Goal: Task Accomplishment & Management: Complete application form

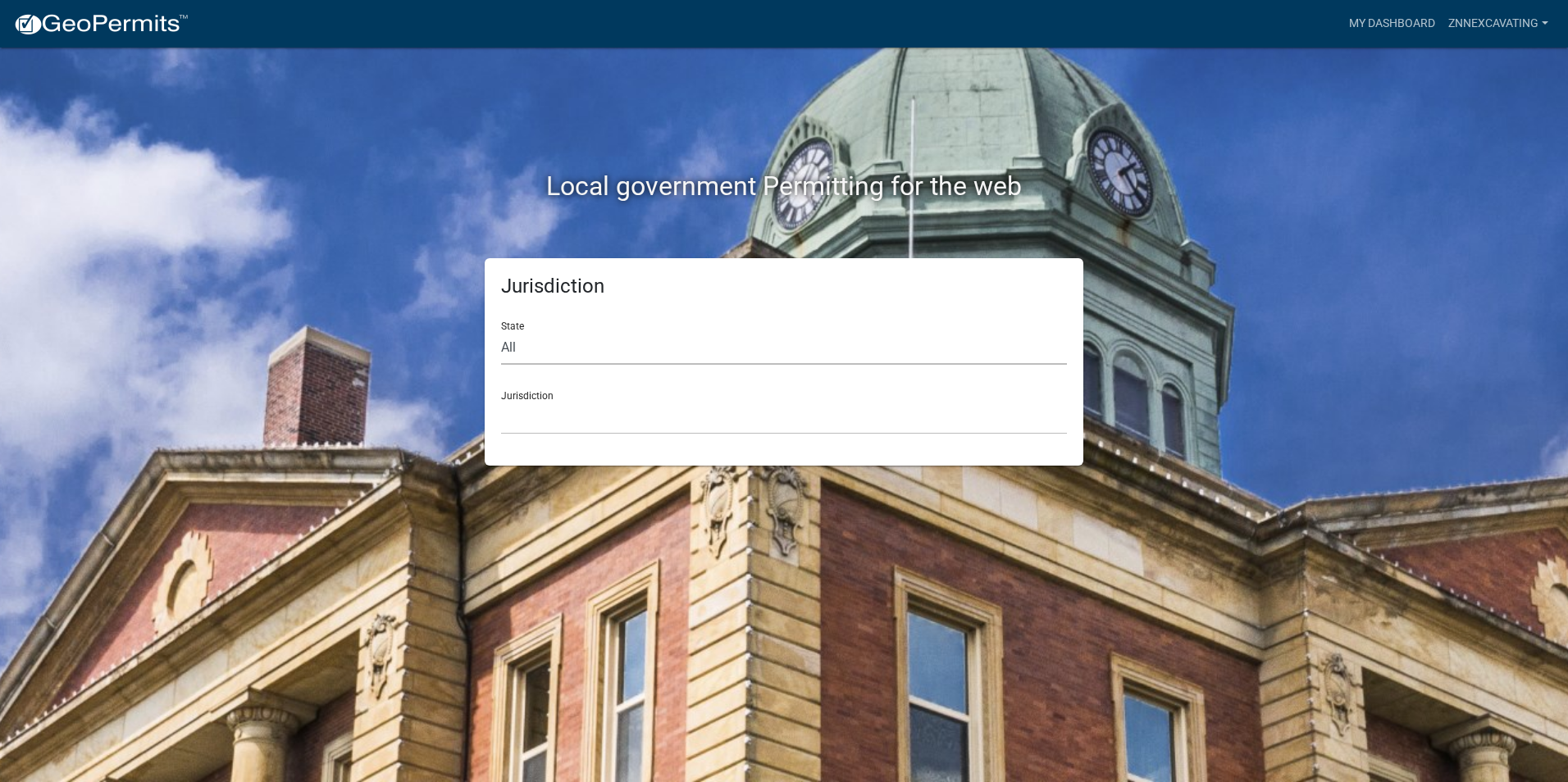
click at [587, 340] on select "All [US_STATE] [US_STATE] [US_STATE] [US_STATE] [US_STATE] [US_STATE] [US_STATE…" at bounding box center [784, 348] width 566 height 33
select select "[US_STATE]"
click at [501, 331] on select "All [US_STATE] [US_STATE] [US_STATE] [US_STATE] [US_STATE] [US_STATE] [US_STATE…" at bounding box center [784, 348] width 566 height 33
click at [560, 419] on select "City of [GEOGRAPHIC_DATA], [US_STATE] City of [GEOGRAPHIC_DATA], [US_STATE] Cit…" at bounding box center [784, 418] width 566 height 33
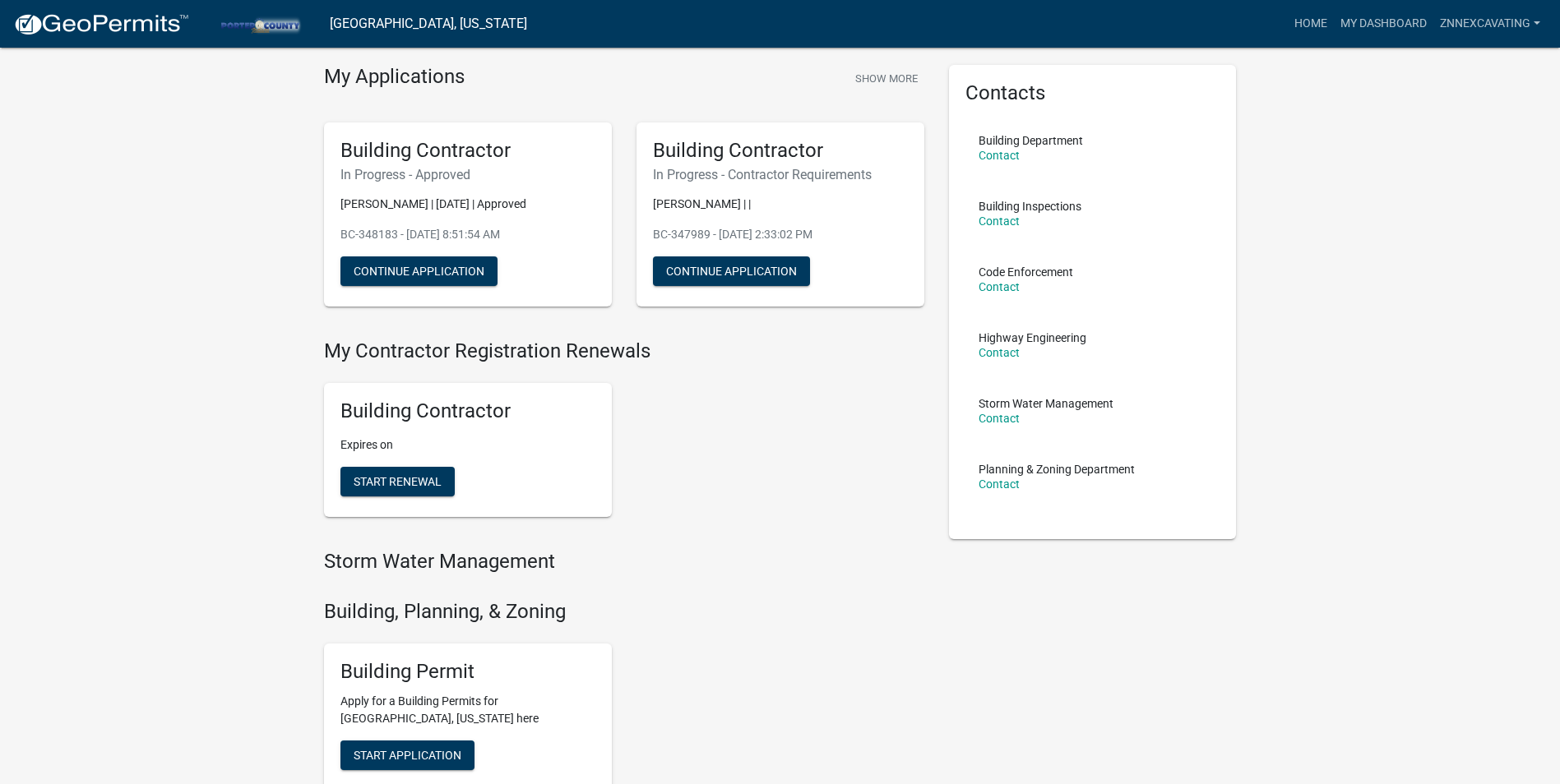
scroll to position [165, 0]
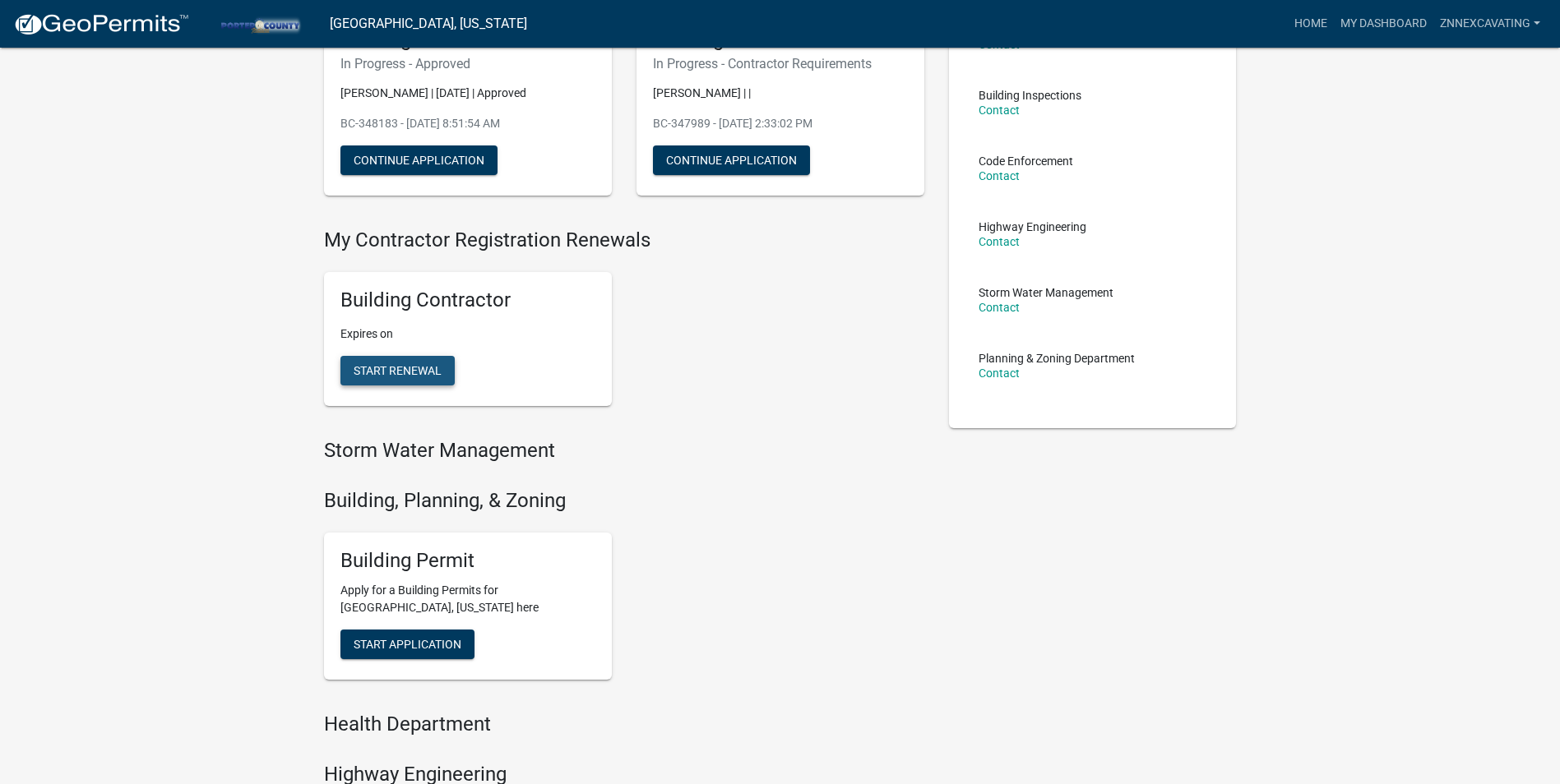
click at [398, 368] on span "Start Renewal" at bounding box center [397, 371] width 88 height 13
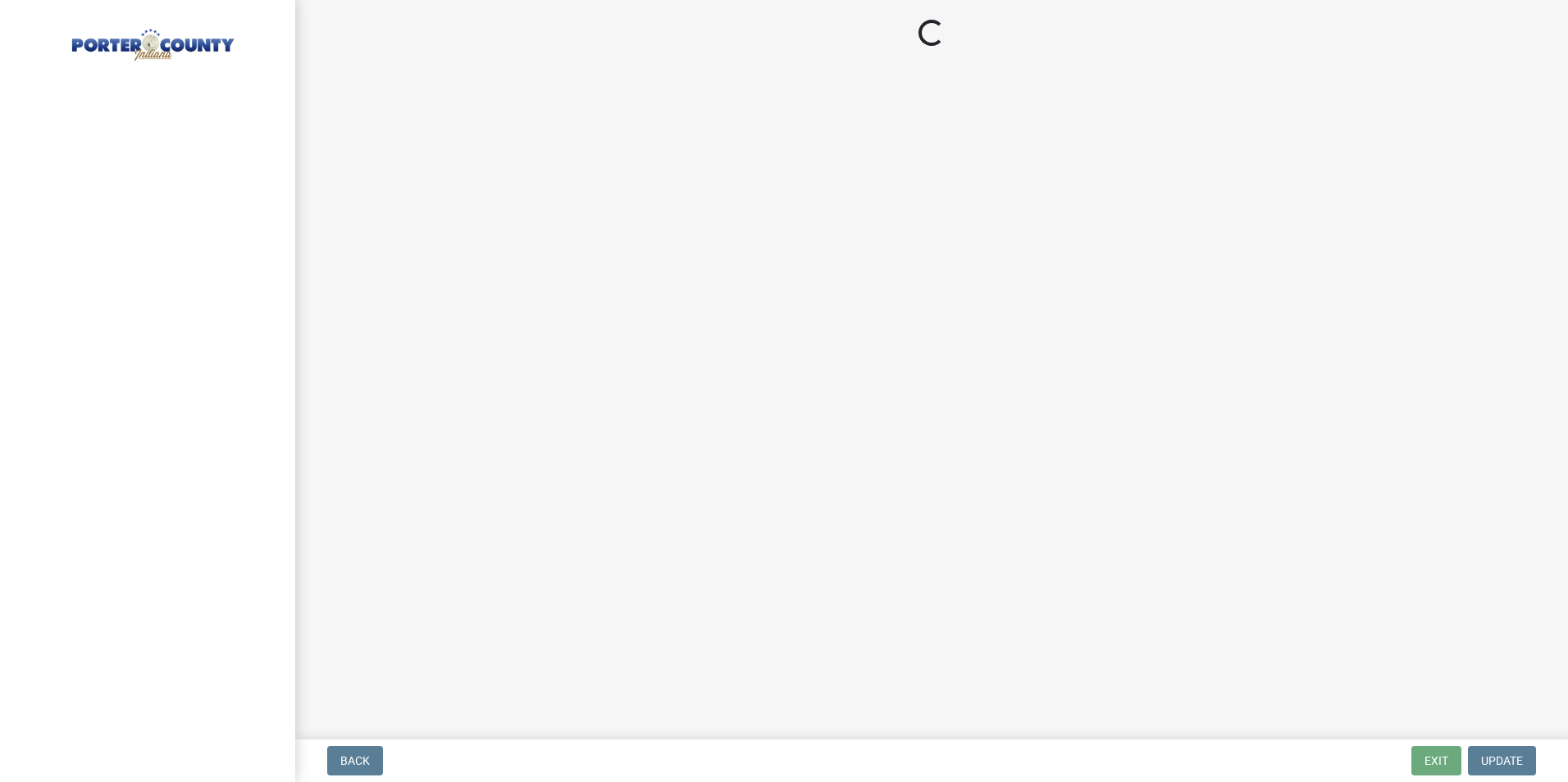
select select "IN"
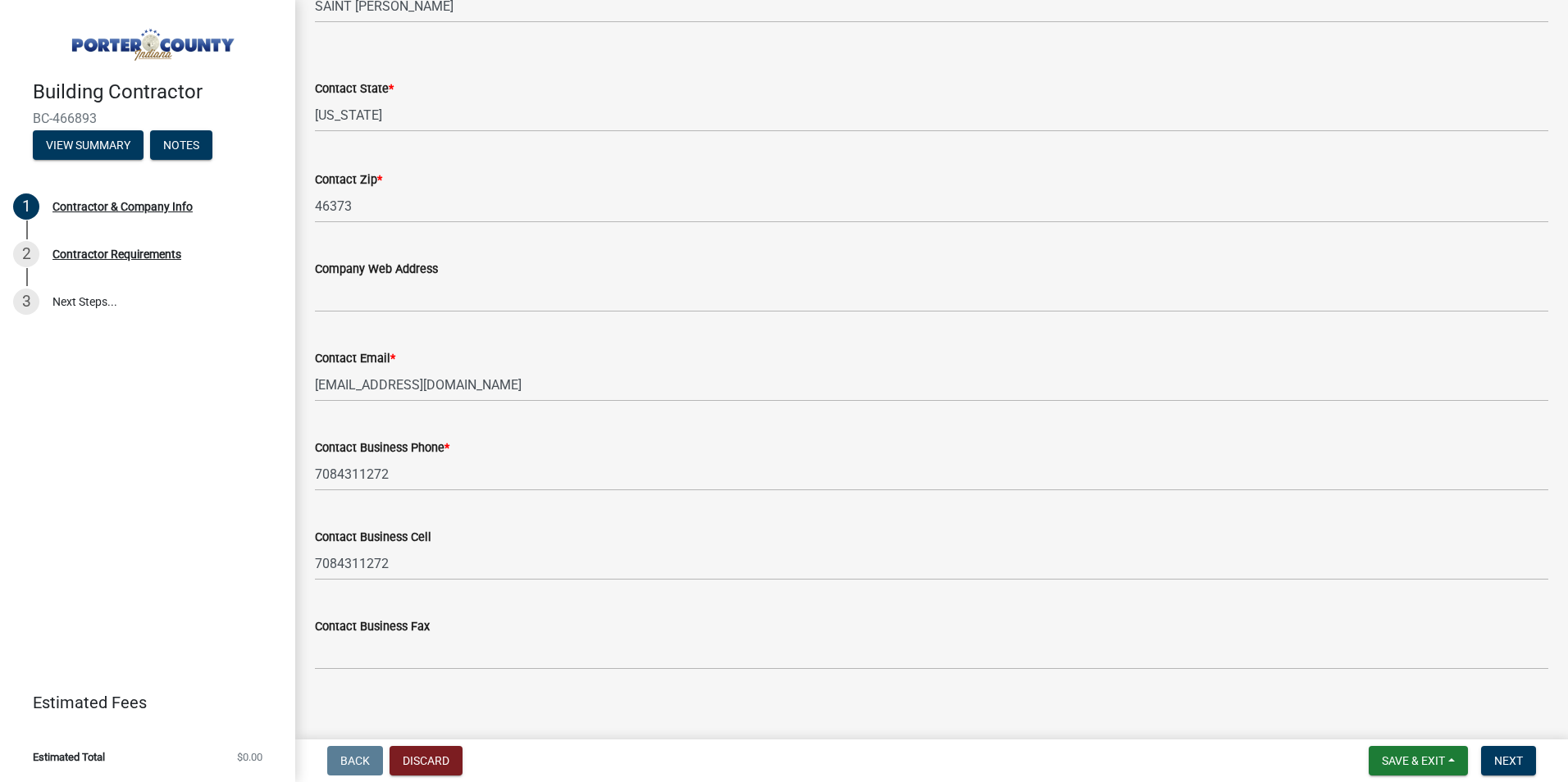
scroll to position [695, 0]
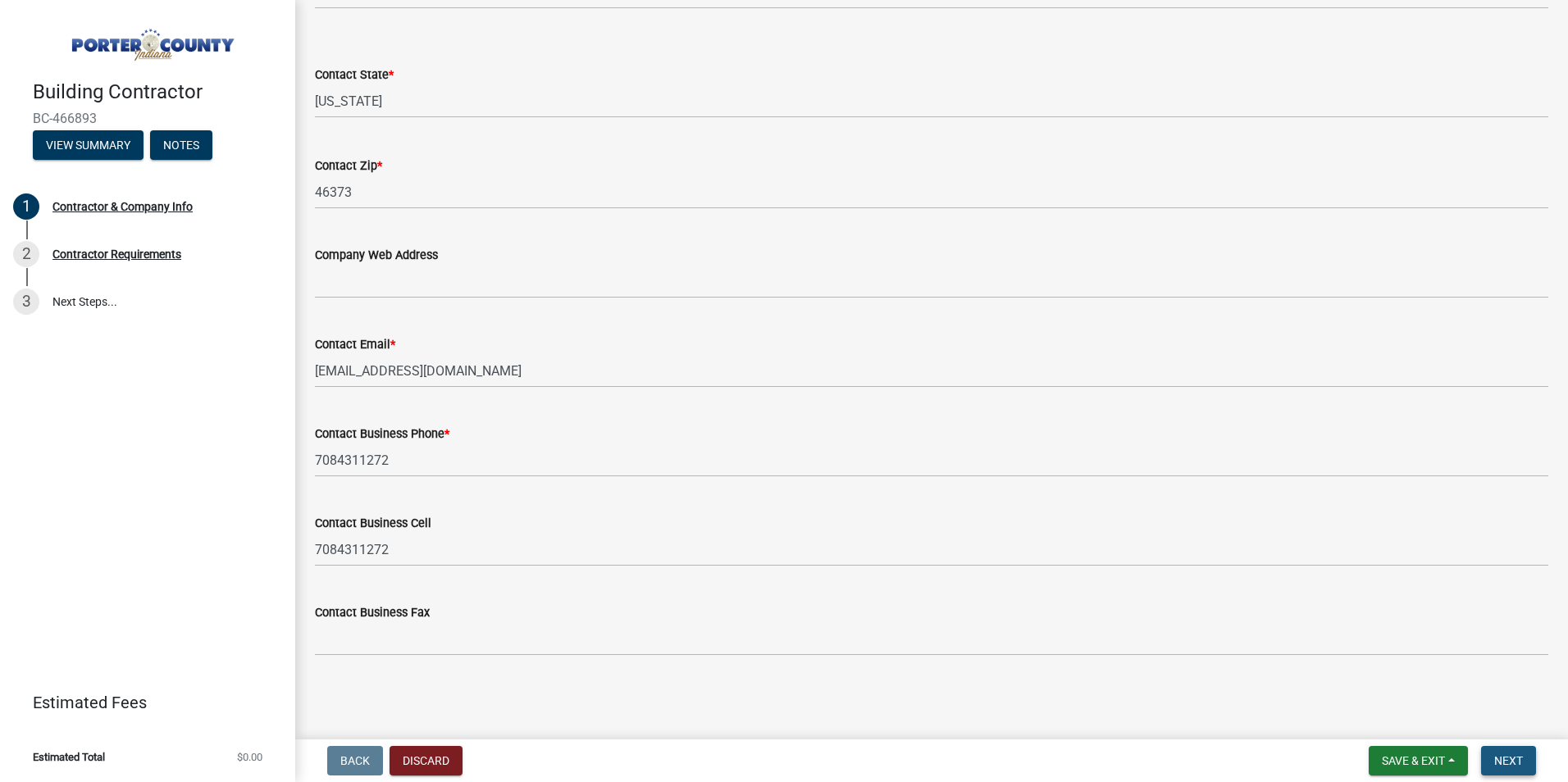
click at [1500, 765] on span "Next" at bounding box center [1508, 761] width 29 height 13
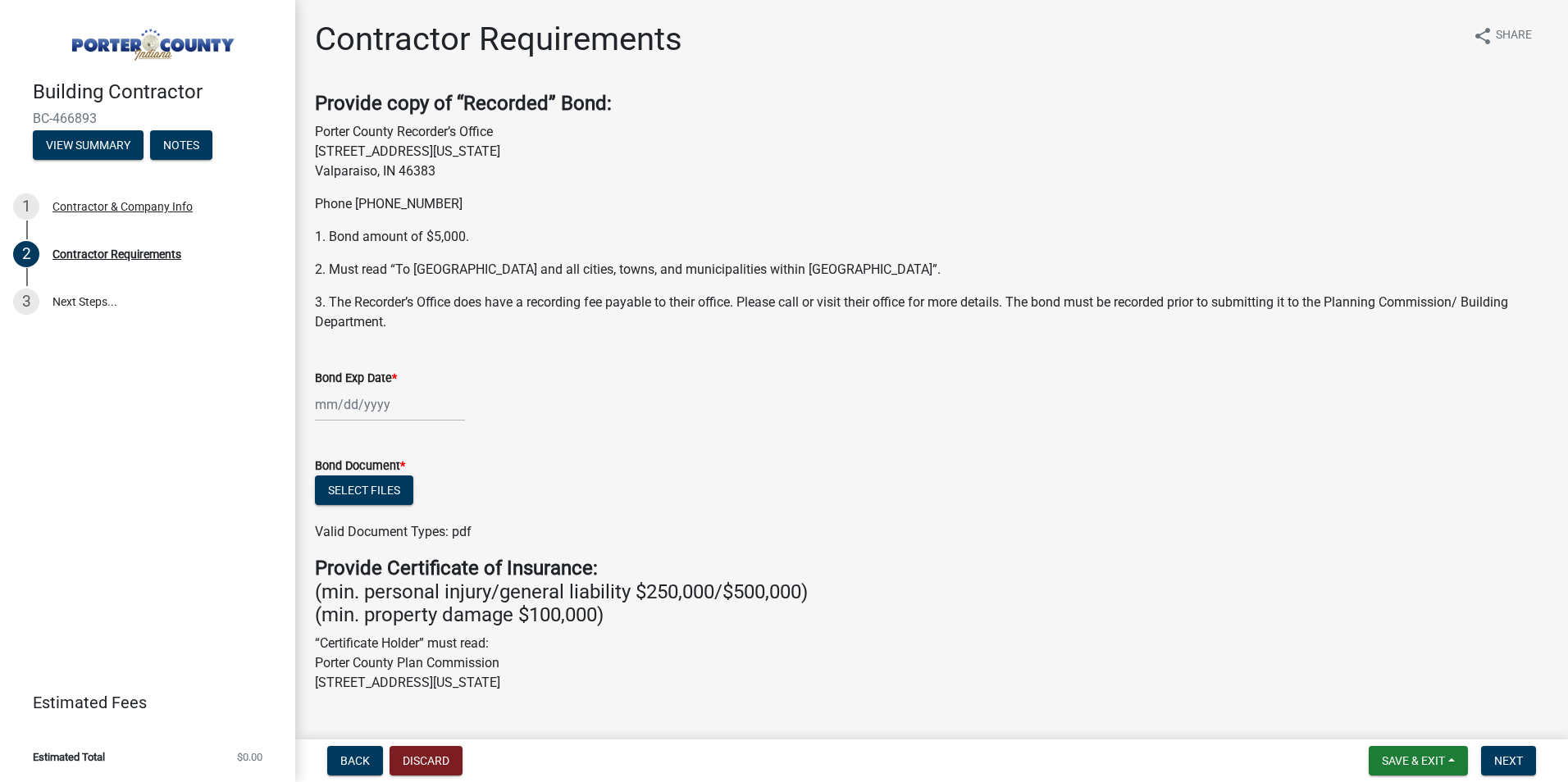
click at [381, 406] on div at bounding box center [389, 405] width 150 height 33
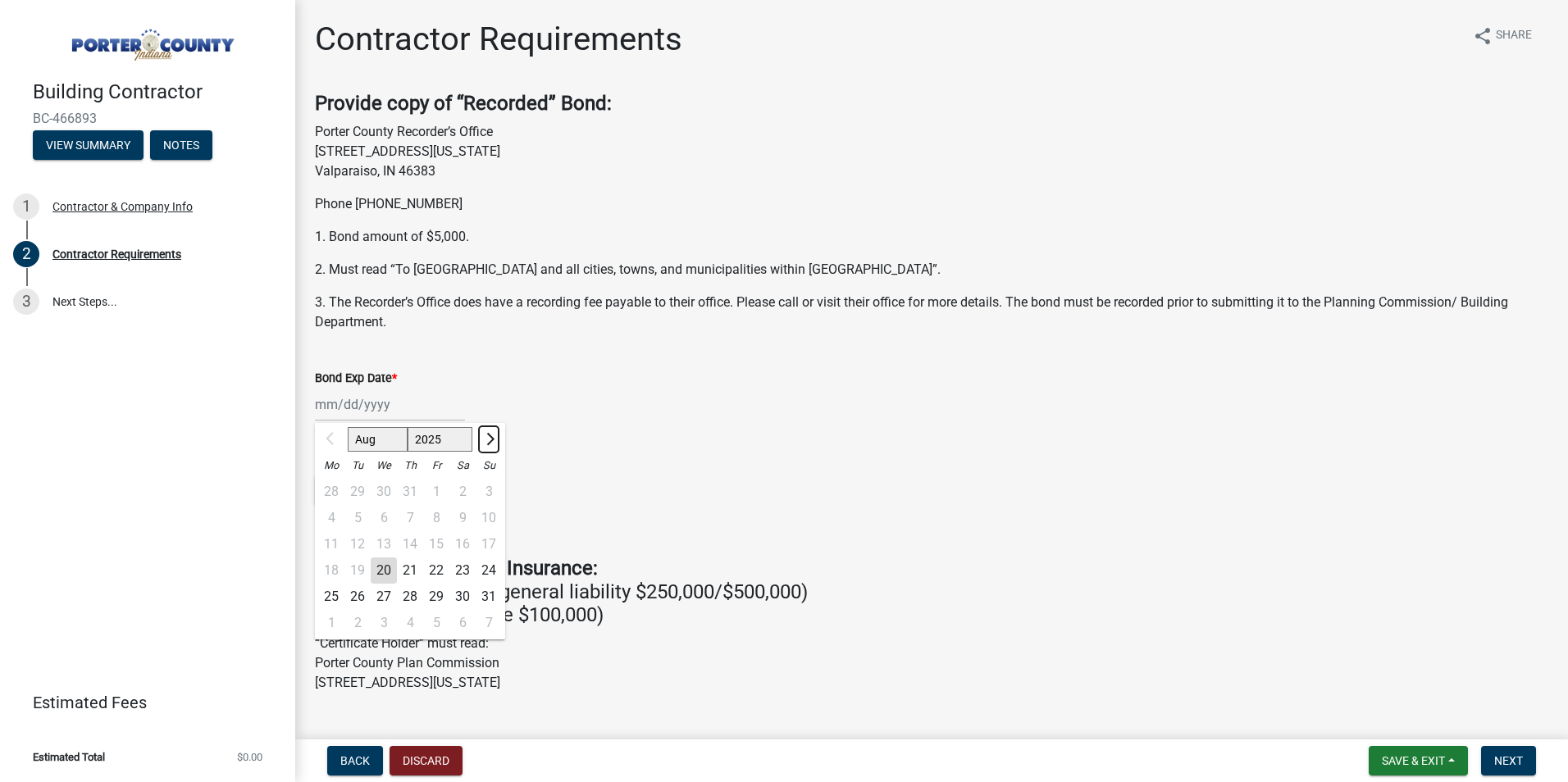
click at [493, 437] on span "Next month" at bounding box center [488, 439] width 12 height 12
select select "9"
click at [407, 516] on div "11" at bounding box center [410, 518] width 26 height 26
type input "[DATE]"
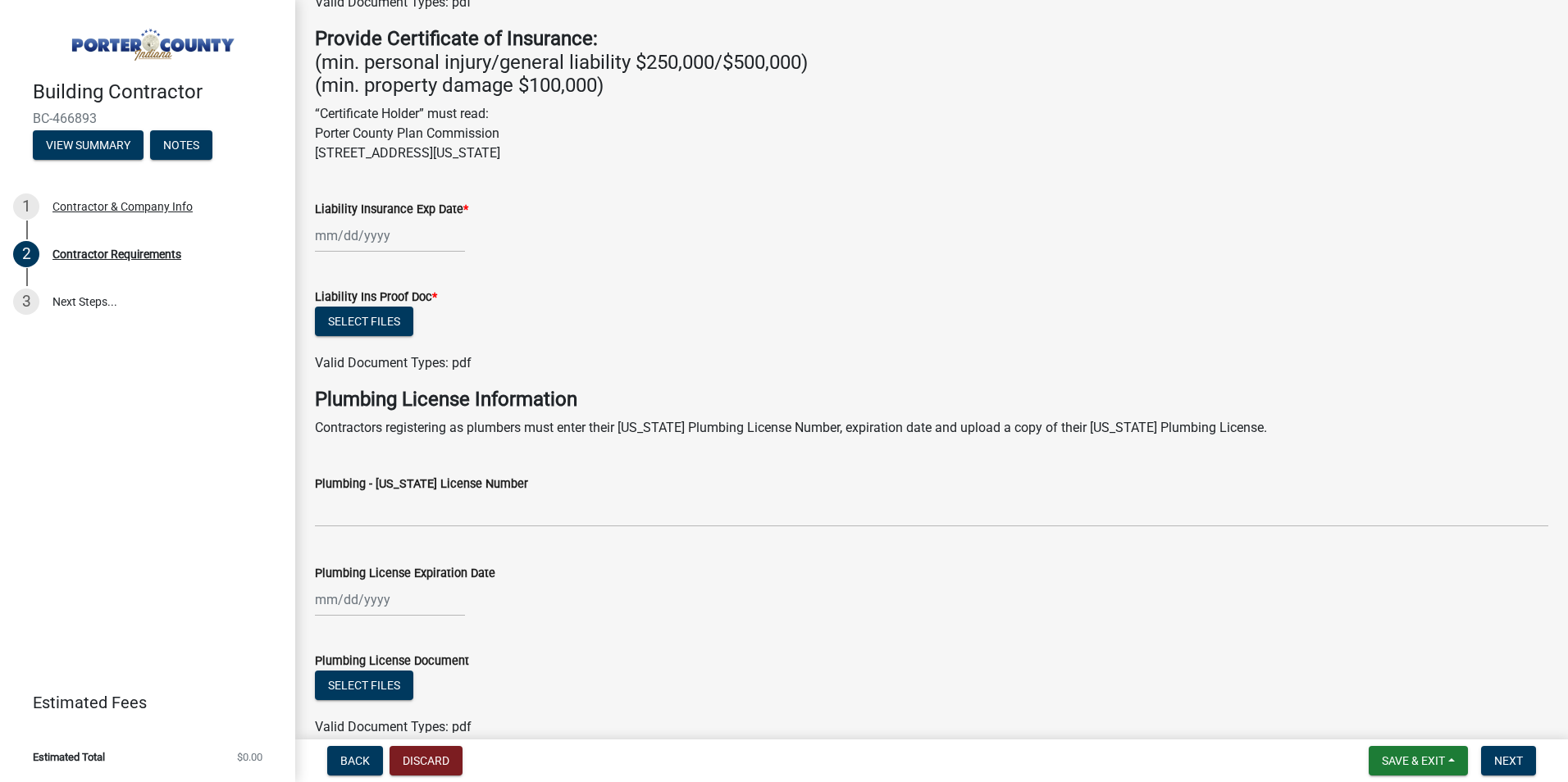
scroll to position [574, 0]
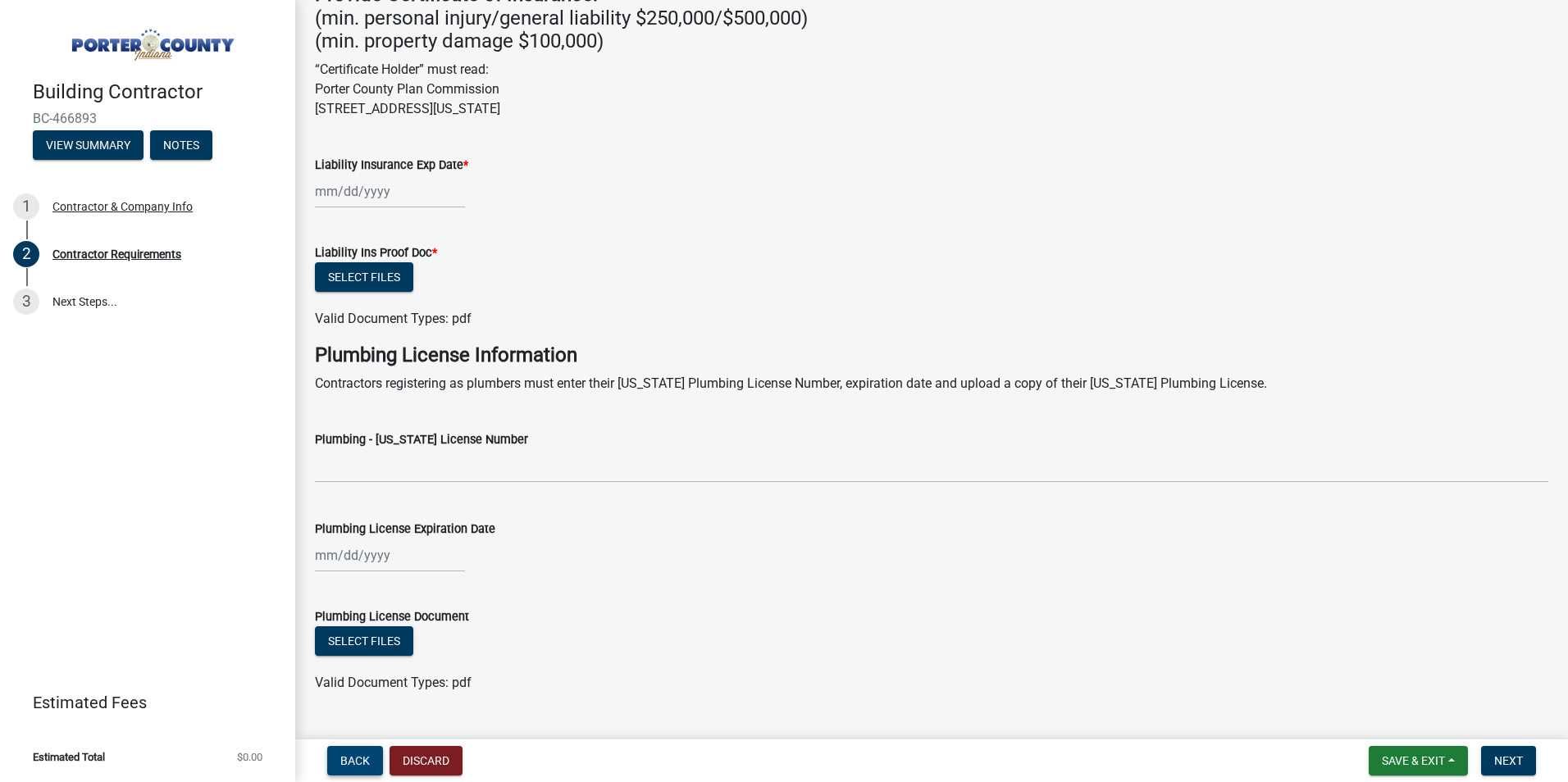
click at [366, 757] on span "Back" at bounding box center [355, 761] width 30 height 13
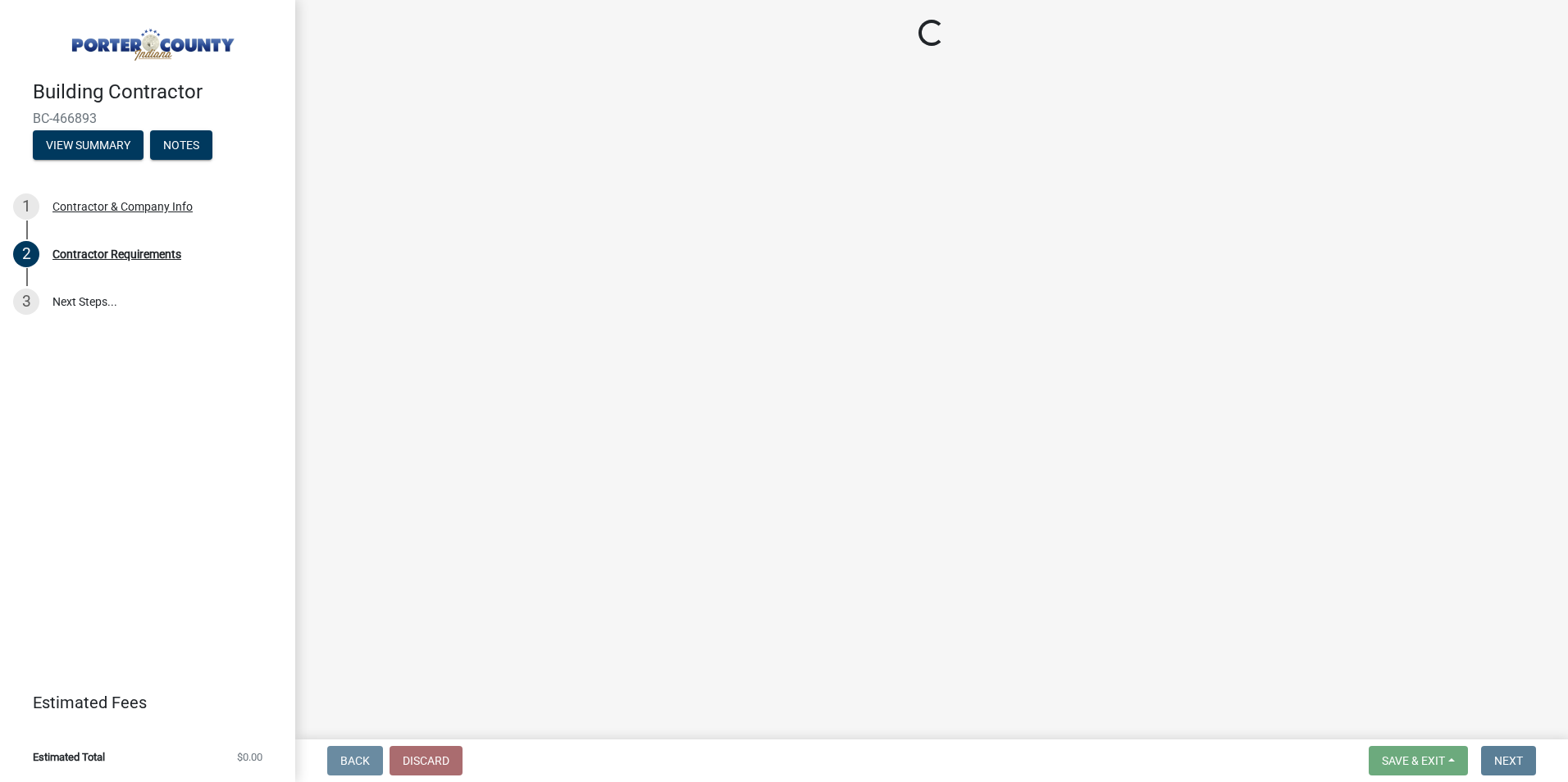
scroll to position [0, 0]
select select "IN"
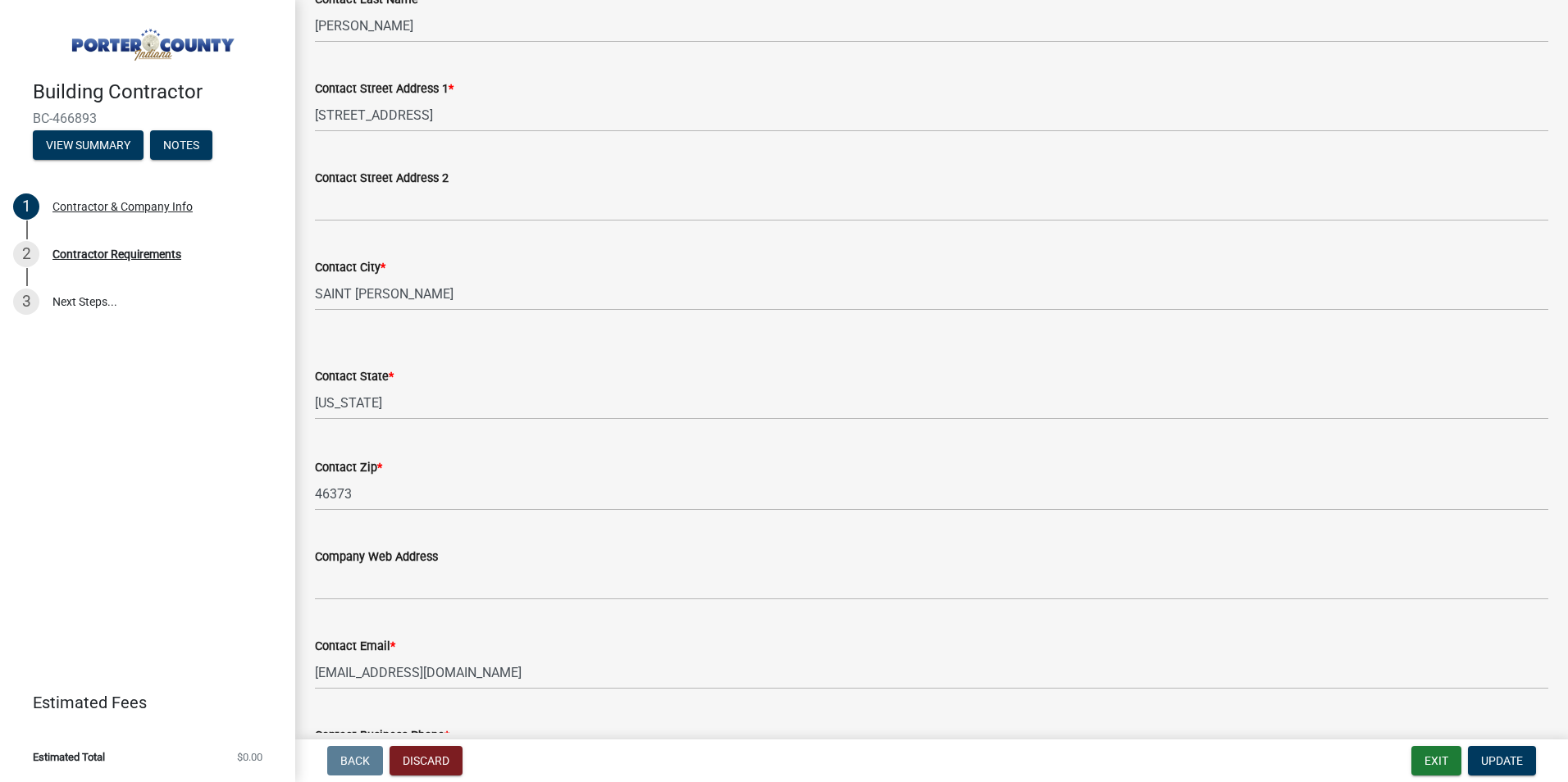
scroll to position [492, 0]
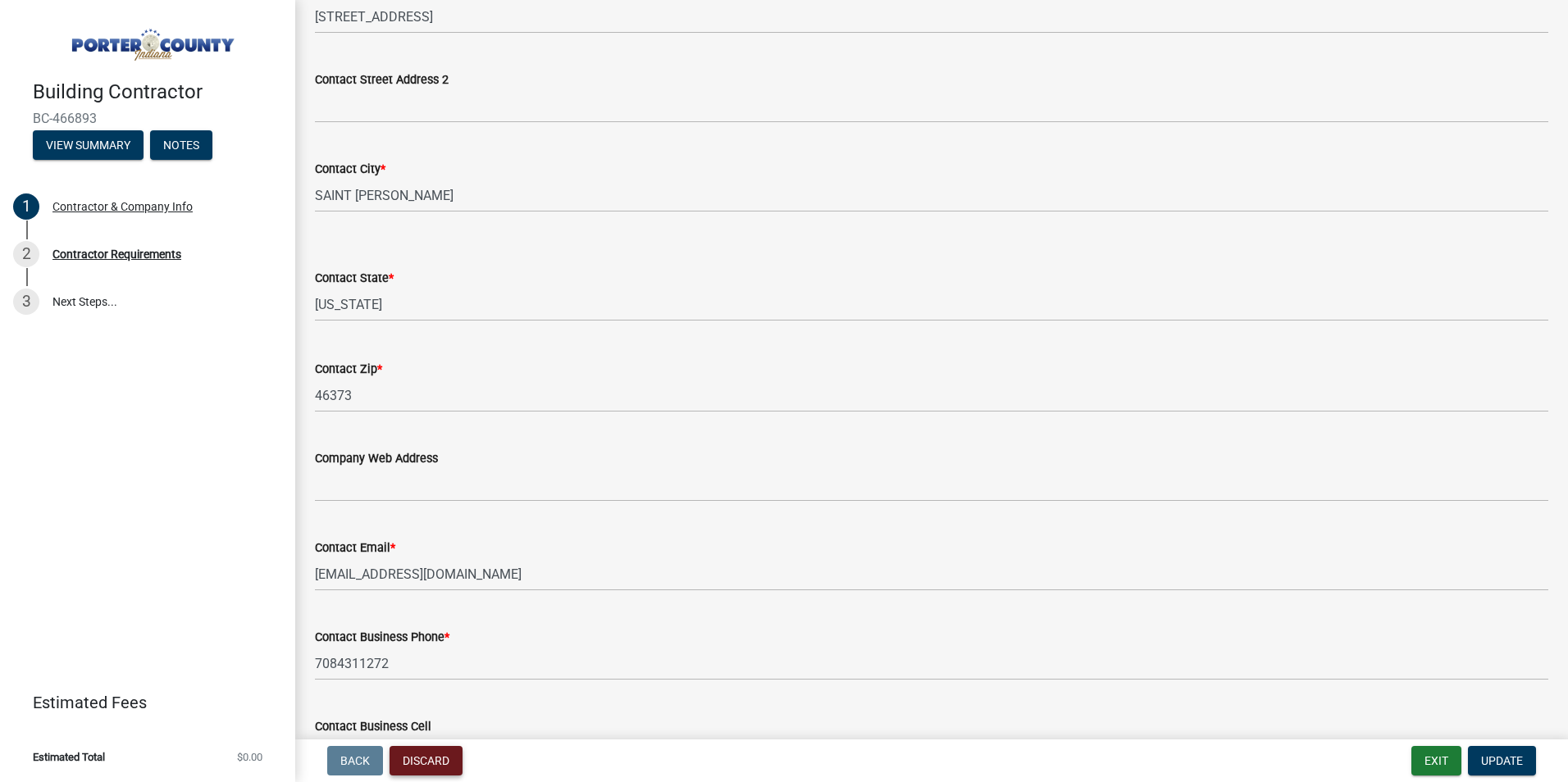
click at [410, 762] on button "Discard" at bounding box center [425, 761] width 73 height 30
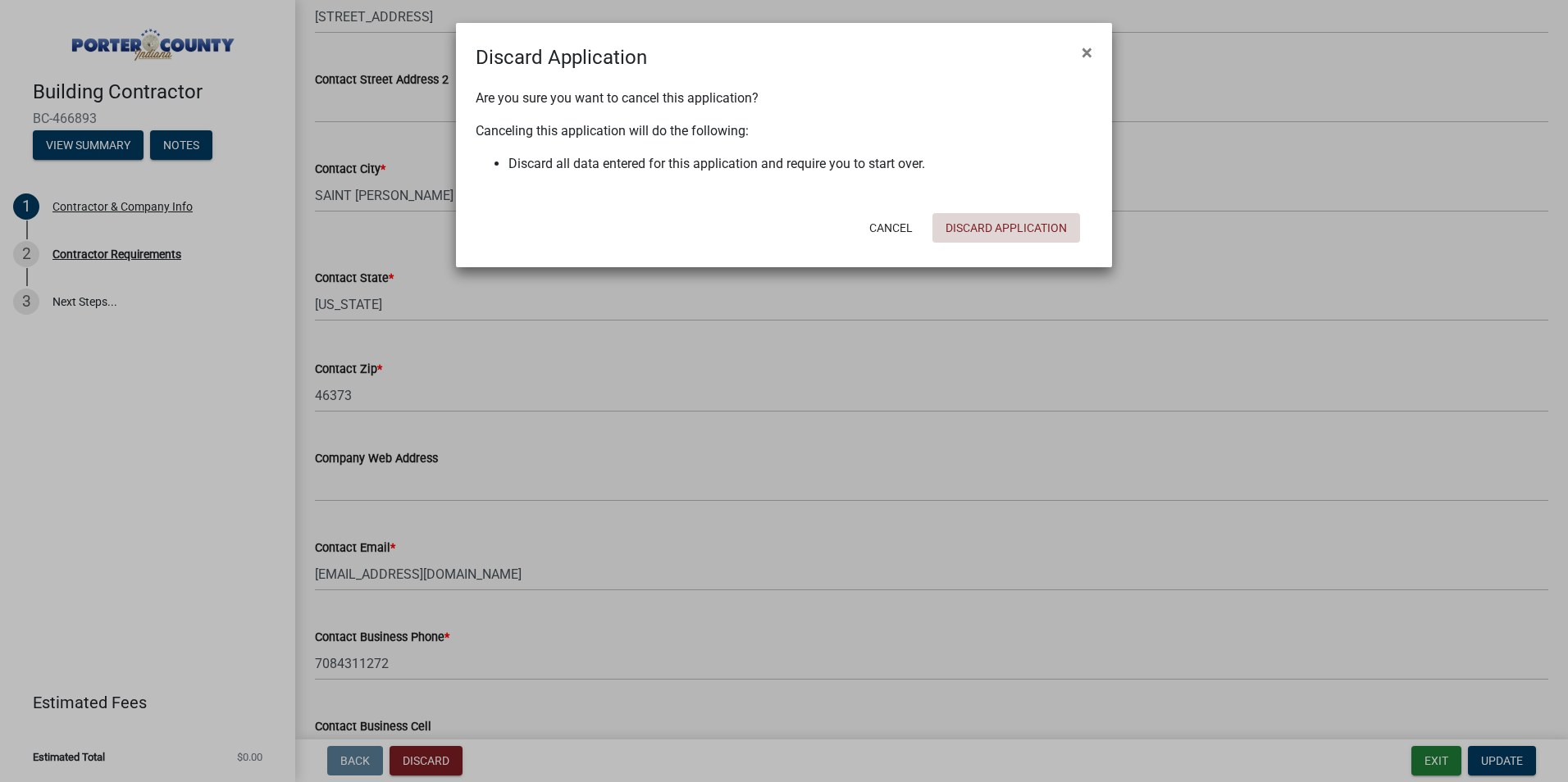
click at [1020, 219] on button "Discard Application" at bounding box center [1006, 228] width 148 height 30
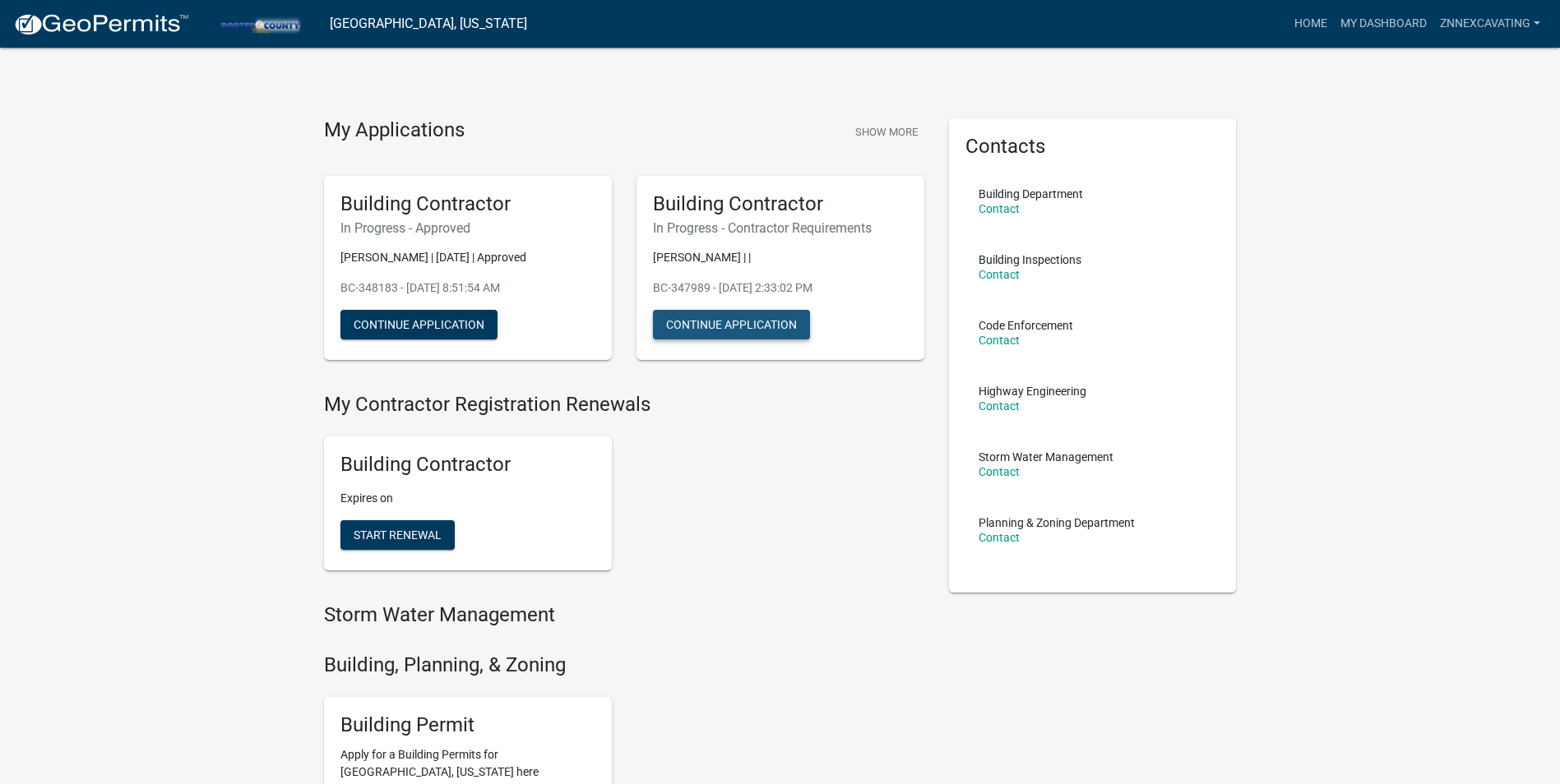
click at [721, 318] on button "Continue Application" at bounding box center [731, 325] width 157 height 30
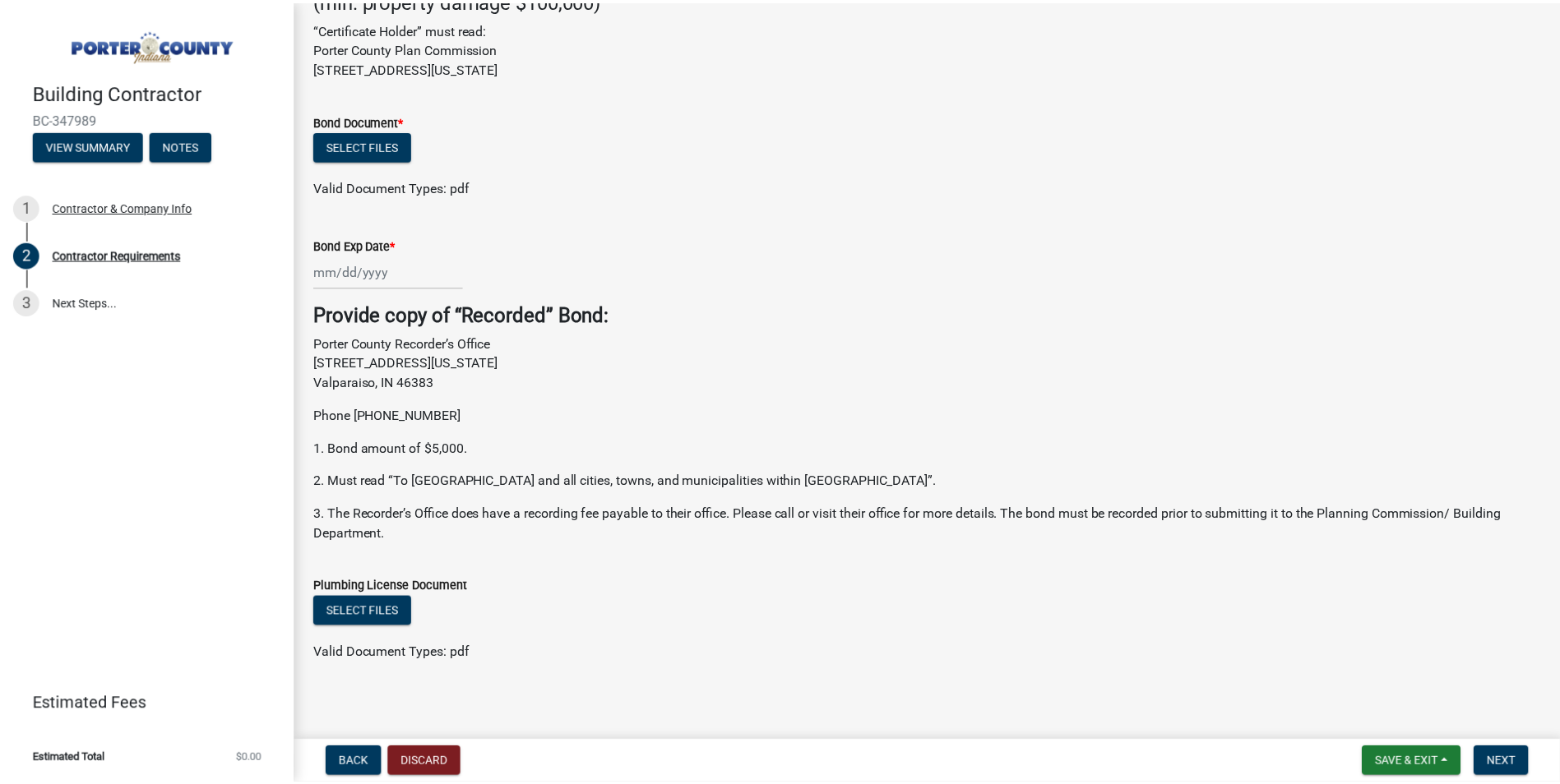
scroll to position [614, 0]
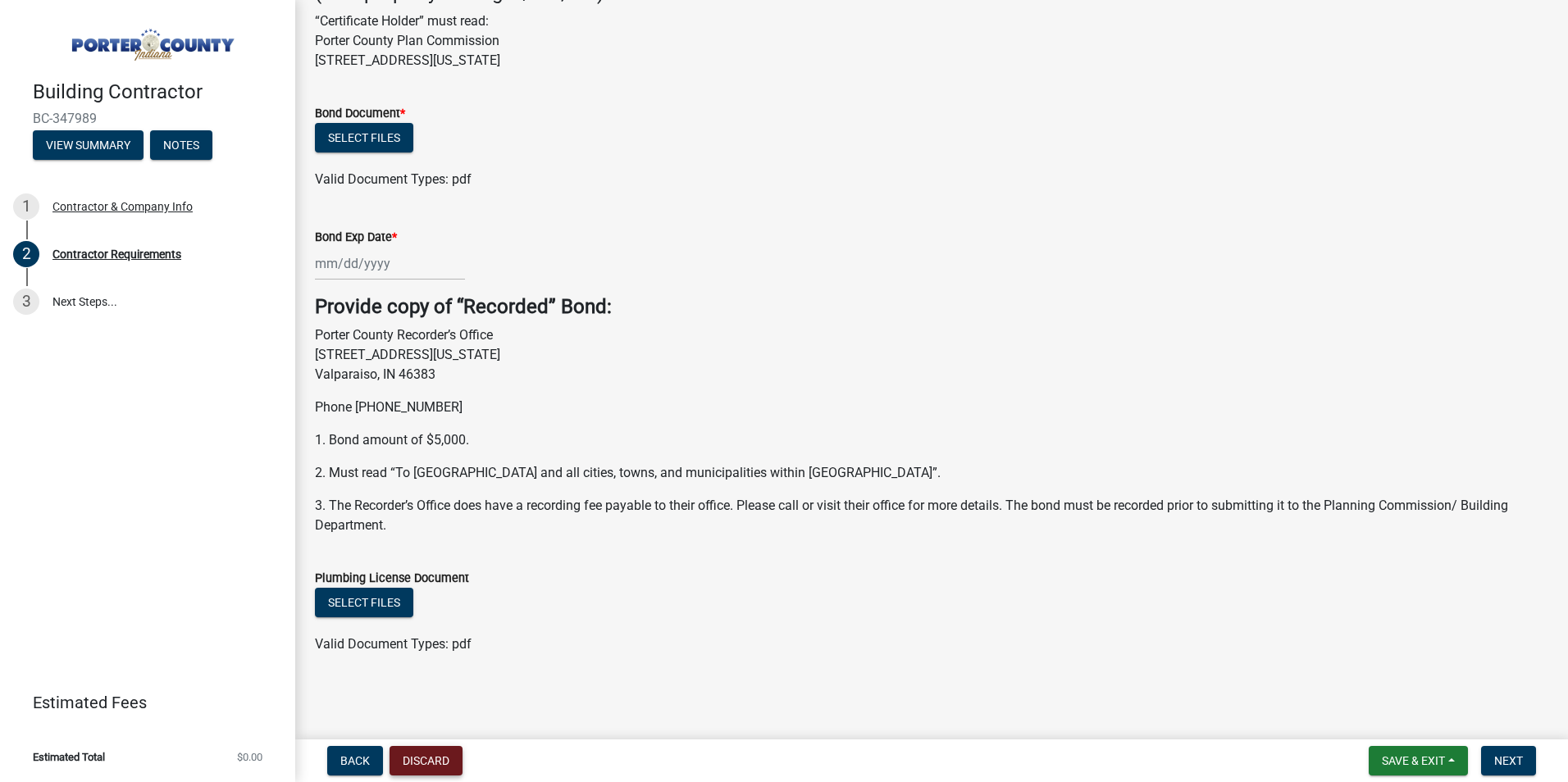
click at [431, 754] on button "Discard" at bounding box center [425, 761] width 73 height 30
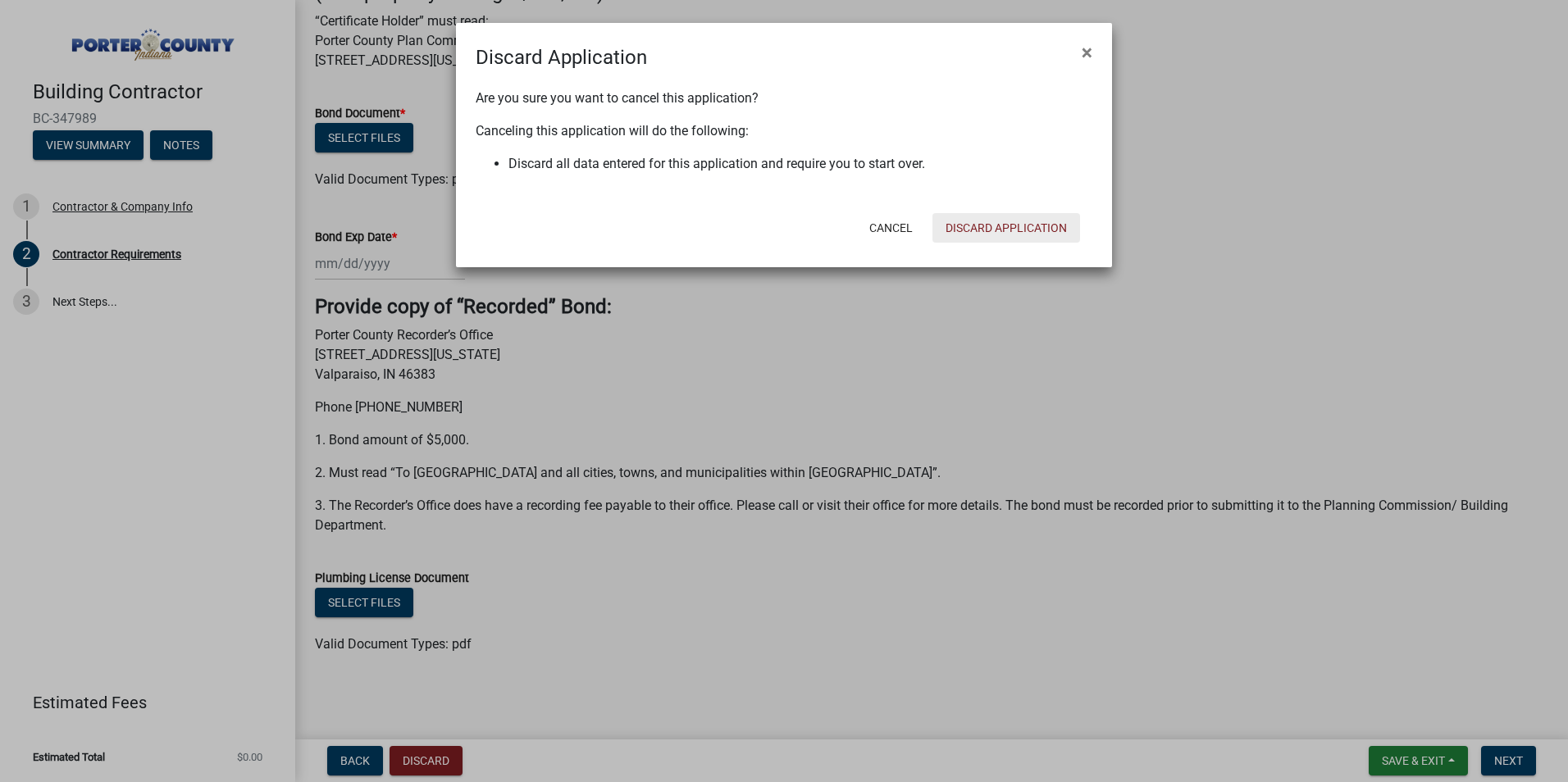
click at [999, 226] on button "Discard Application" at bounding box center [1006, 228] width 148 height 30
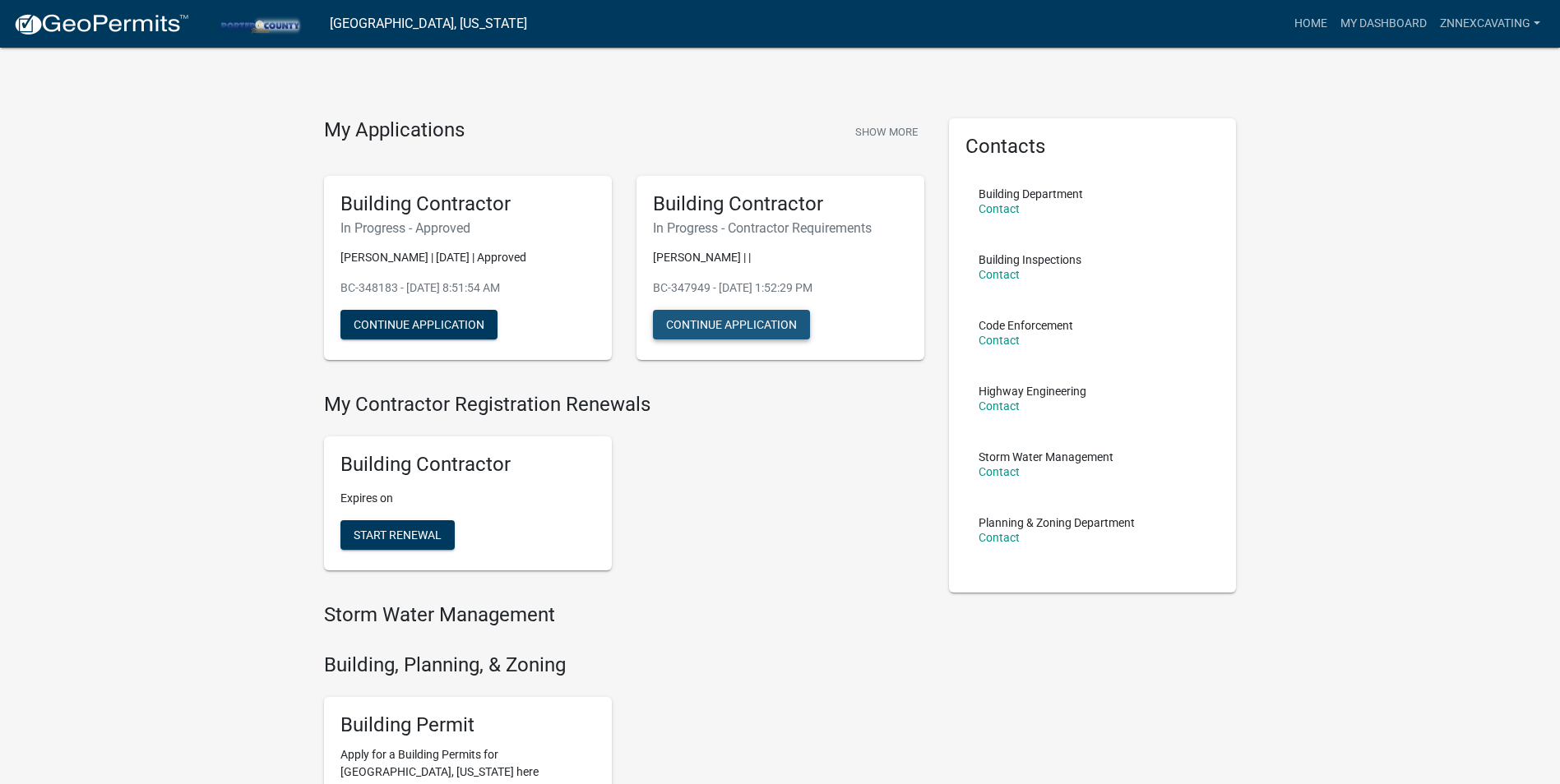
click at [739, 325] on button "Continue Application" at bounding box center [731, 325] width 157 height 30
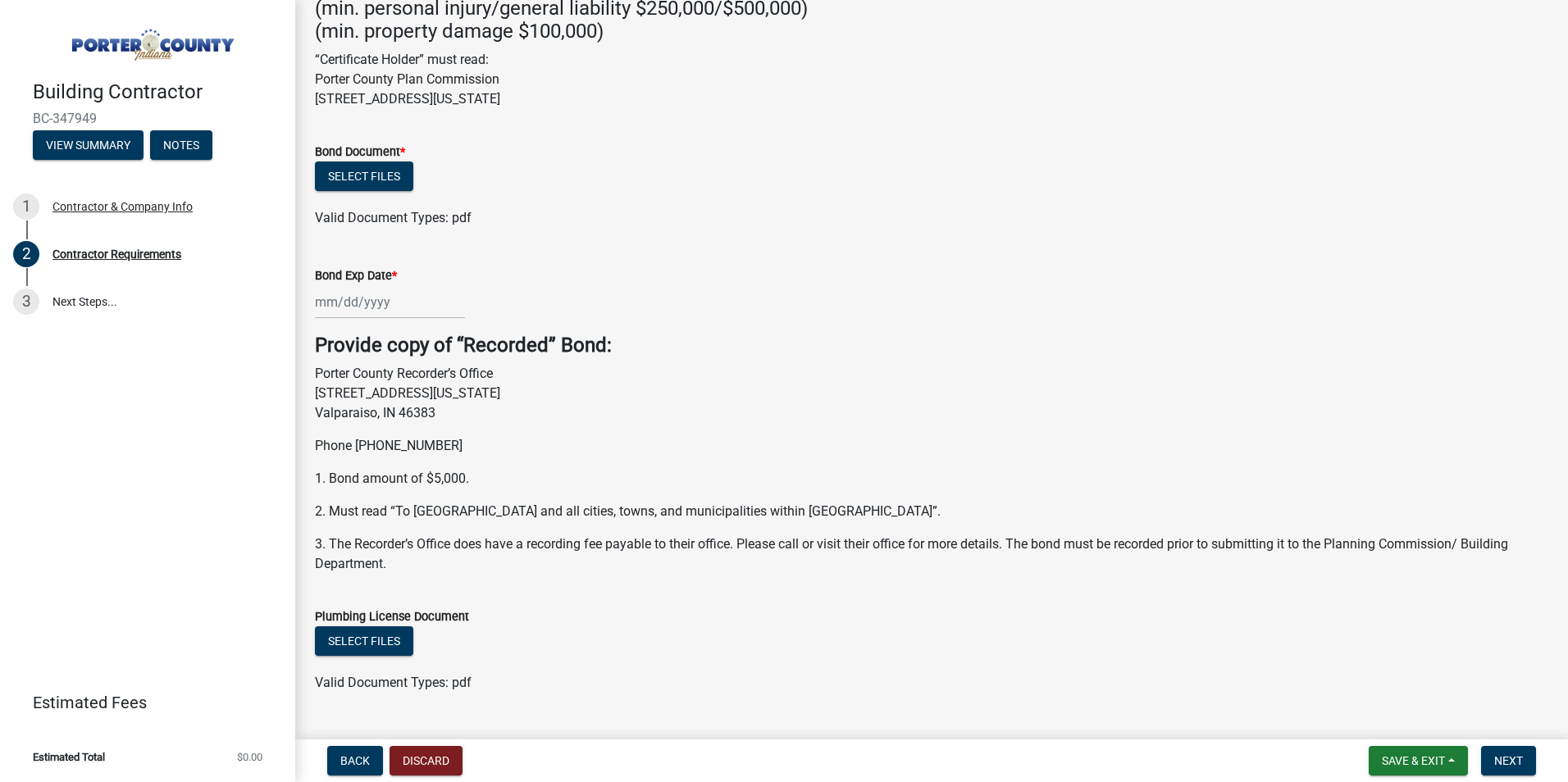
scroll to position [612, 0]
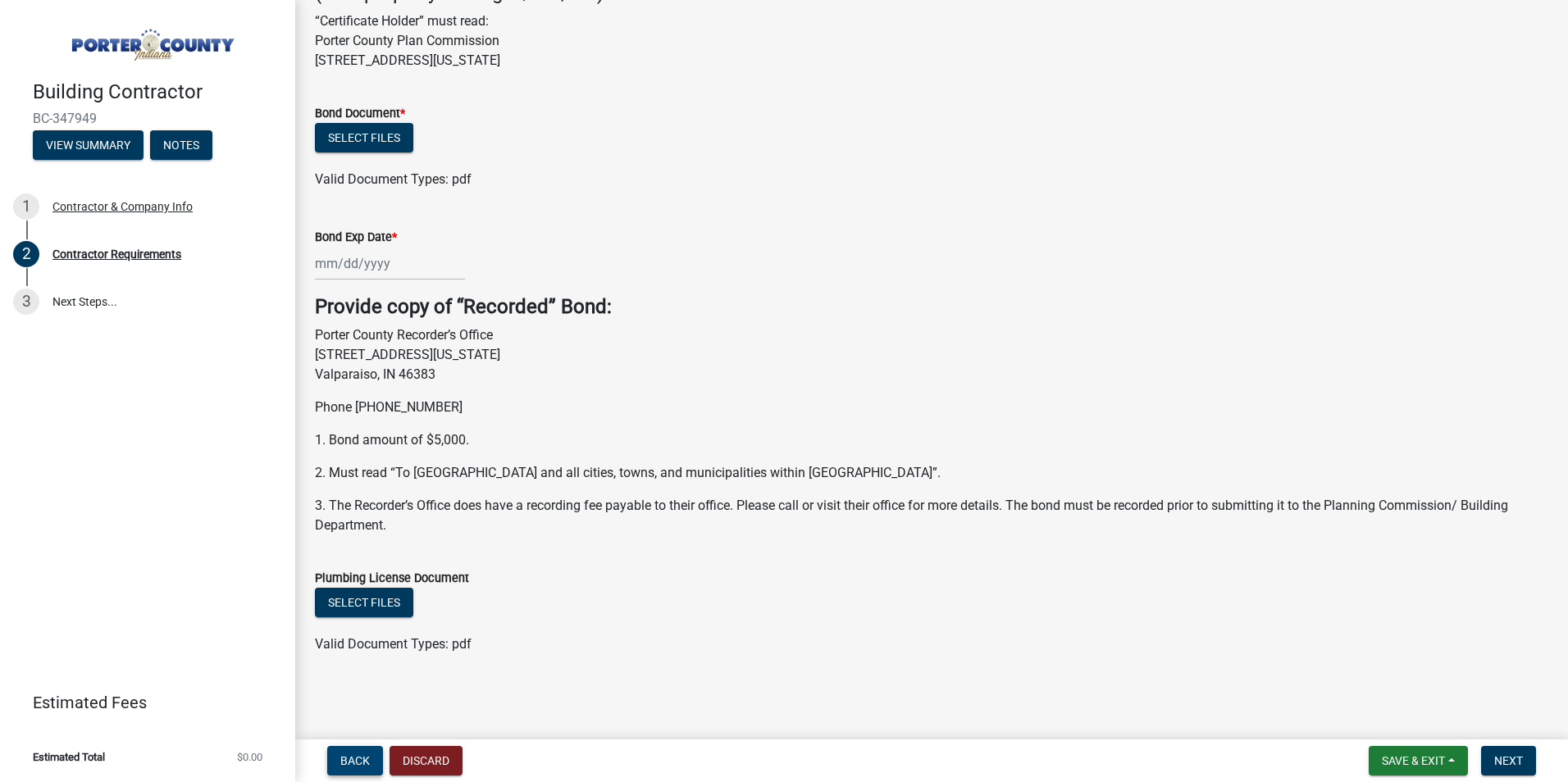
click at [355, 758] on span "Back" at bounding box center [355, 761] width 30 height 13
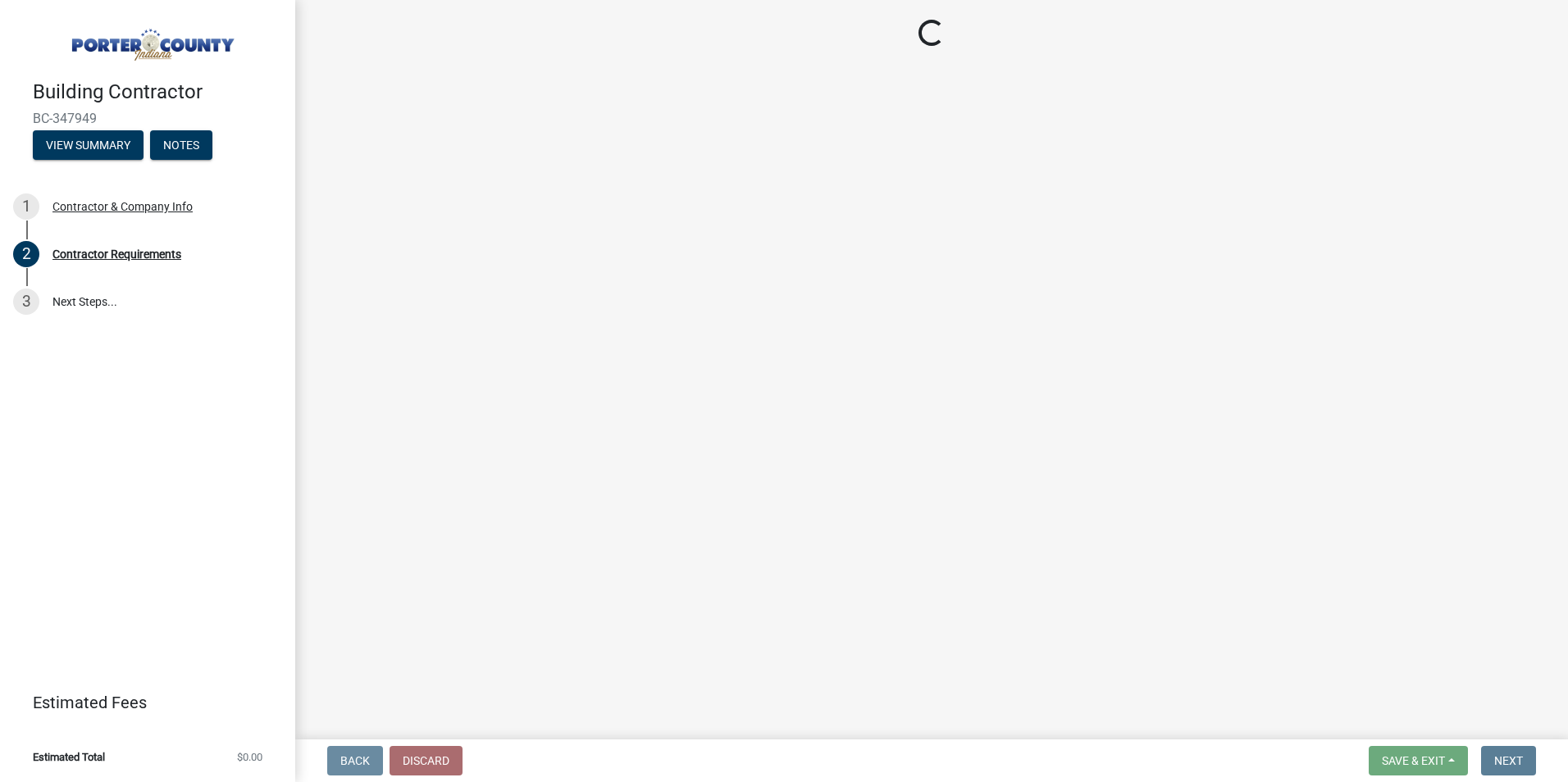
scroll to position [0, 0]
select select "IN"
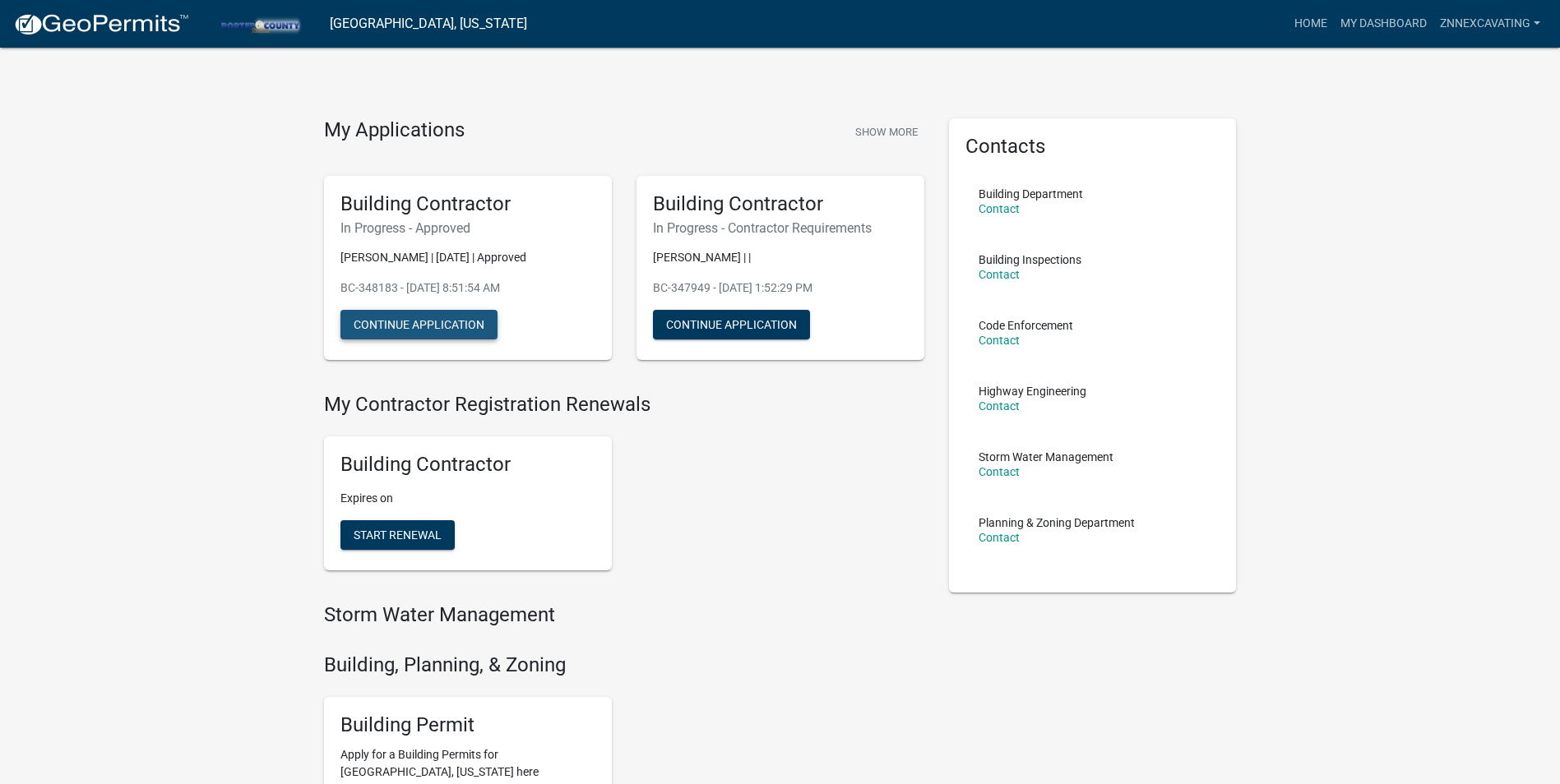
click at [426, 323] on button "Continue Application" at bounding box center [419, 325] width 157 height 30
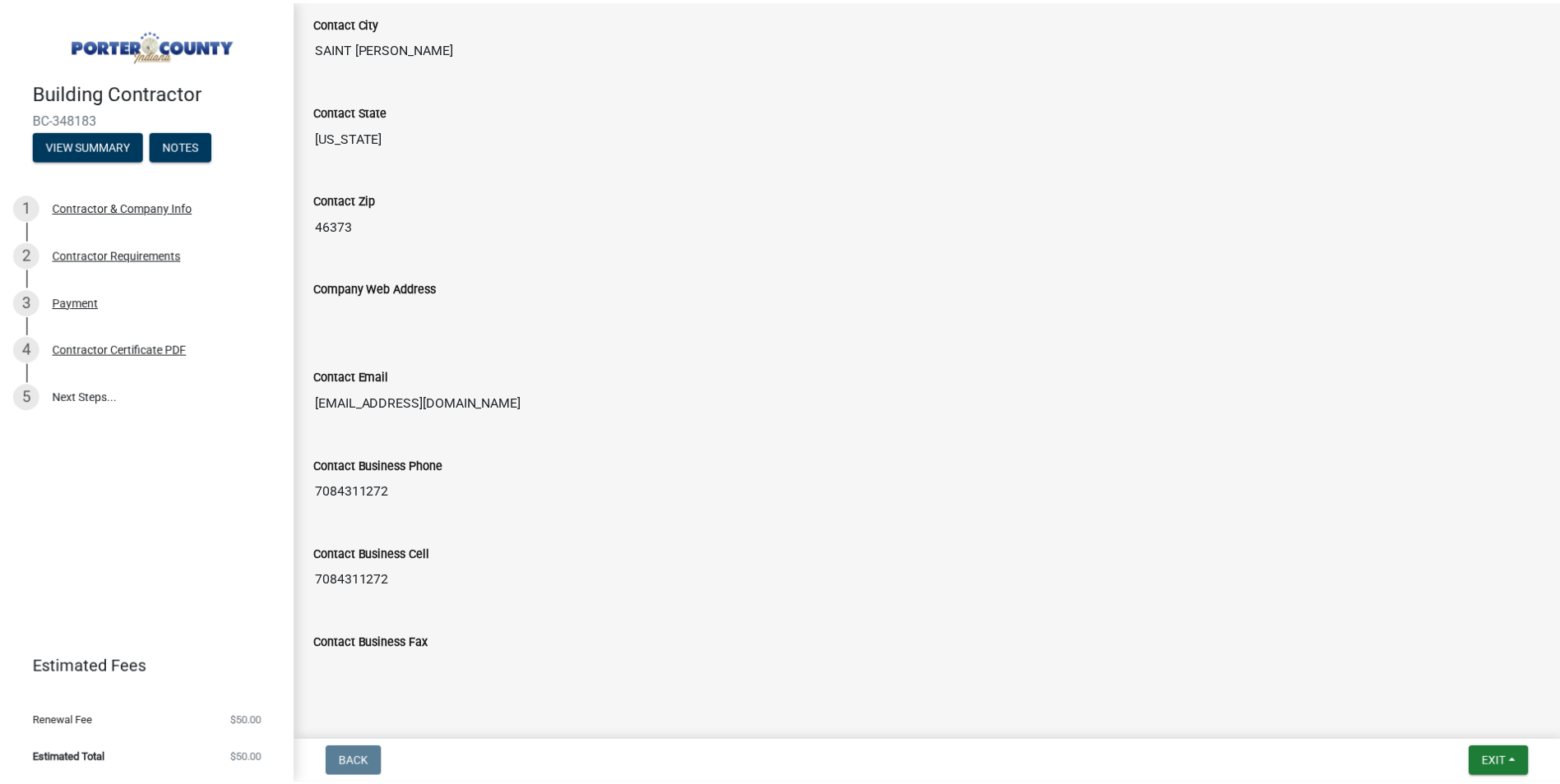
scroll to position [789, 0]
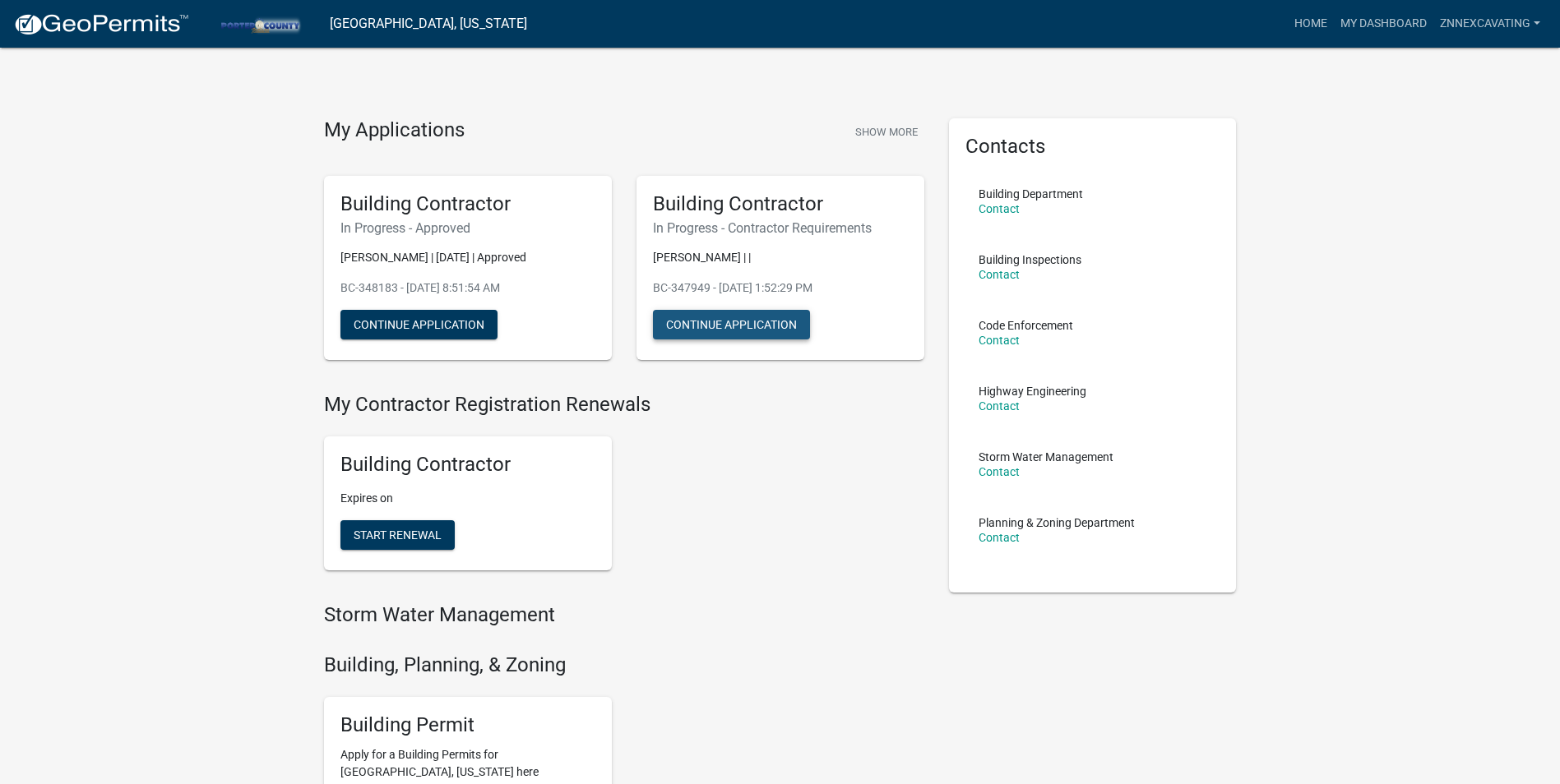
click at [736, 322] on button "Continue Application" at bounding box center [731, 325] width 157 height 30
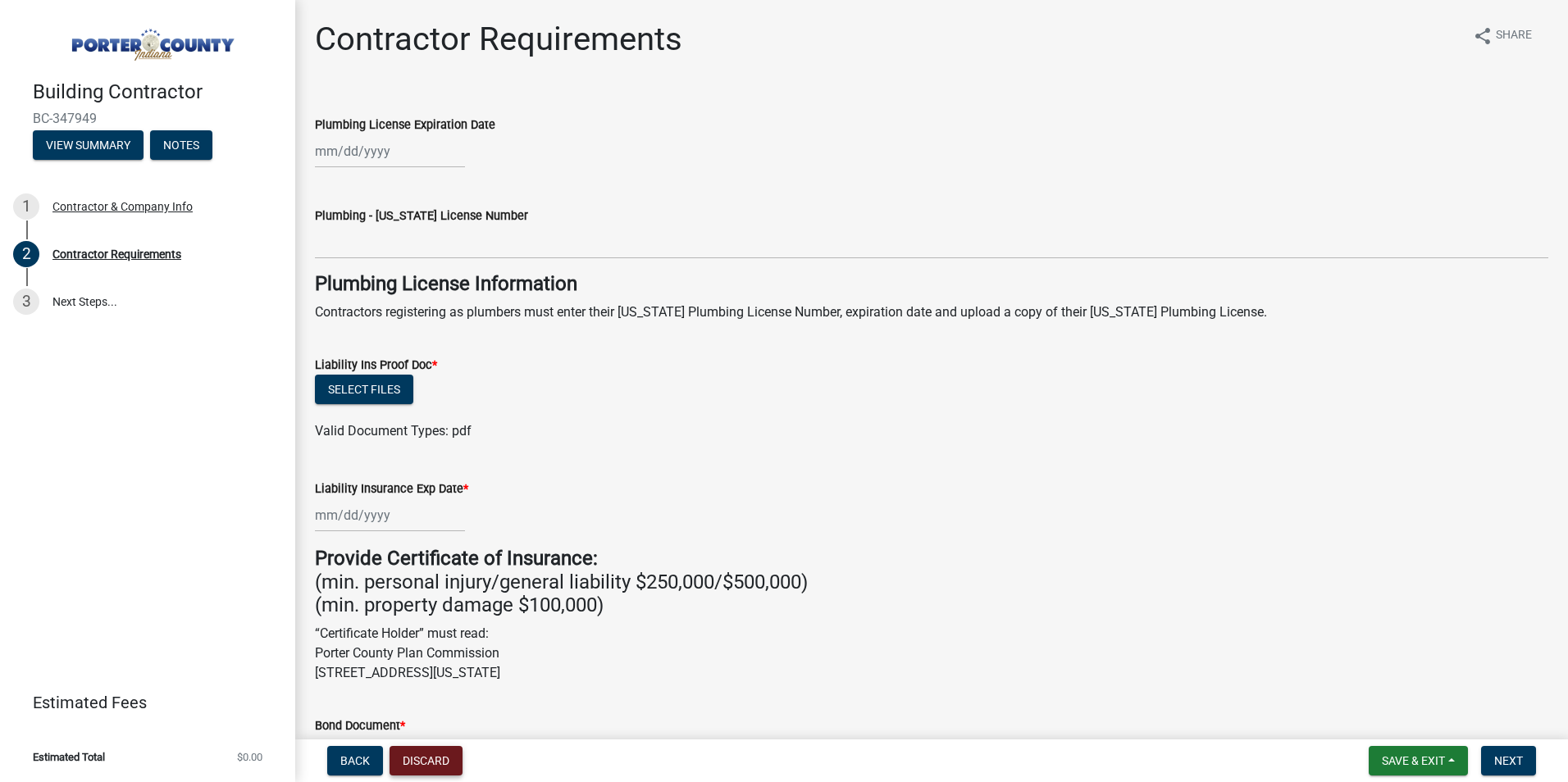
click at [440, 760] on button "Discard" at bounding box center [425, 761] width 73 height 30
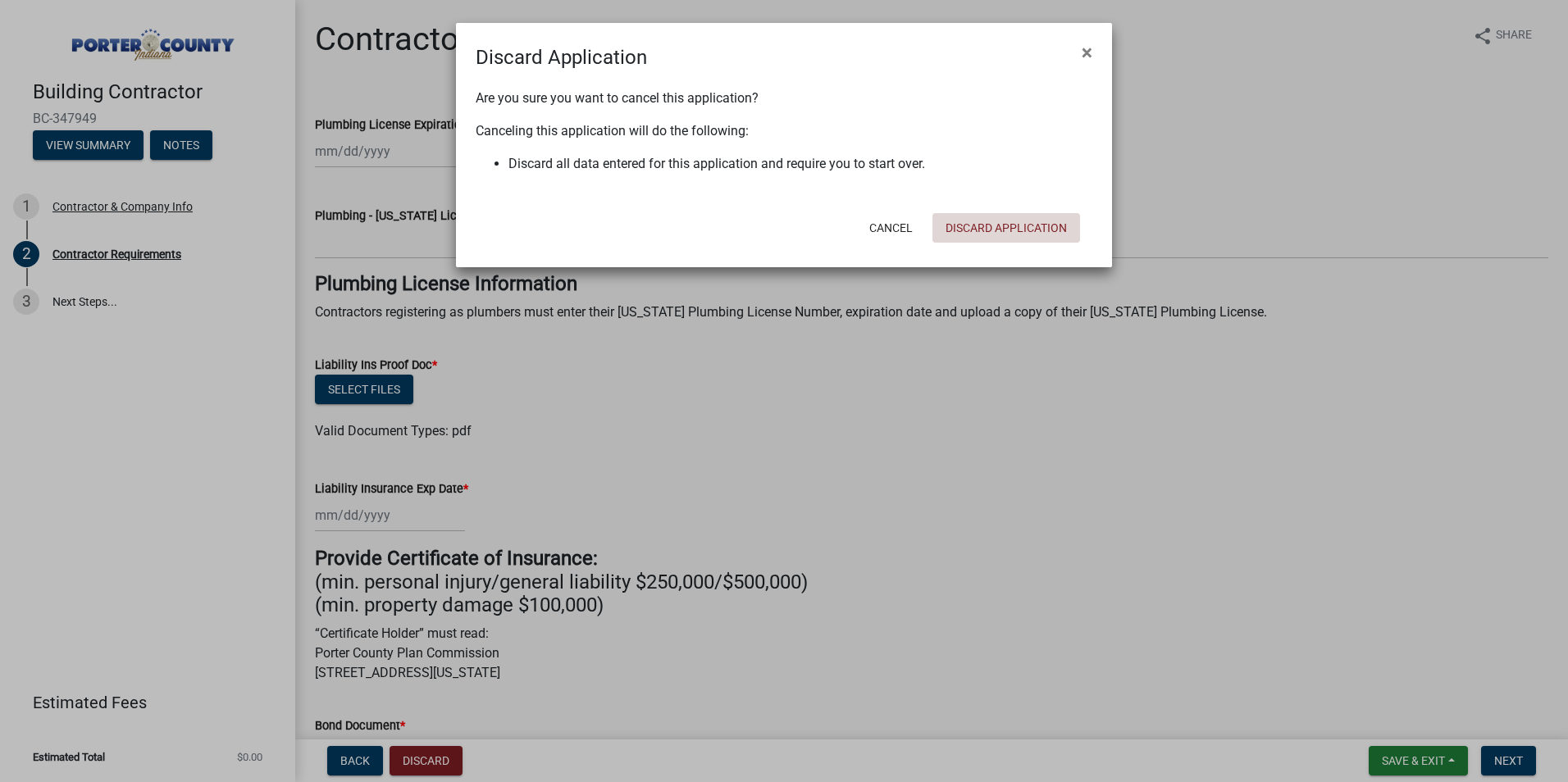
click at [981, 222] on button "Discard Application" at bounding box center [1006, 228] width 148 height 30
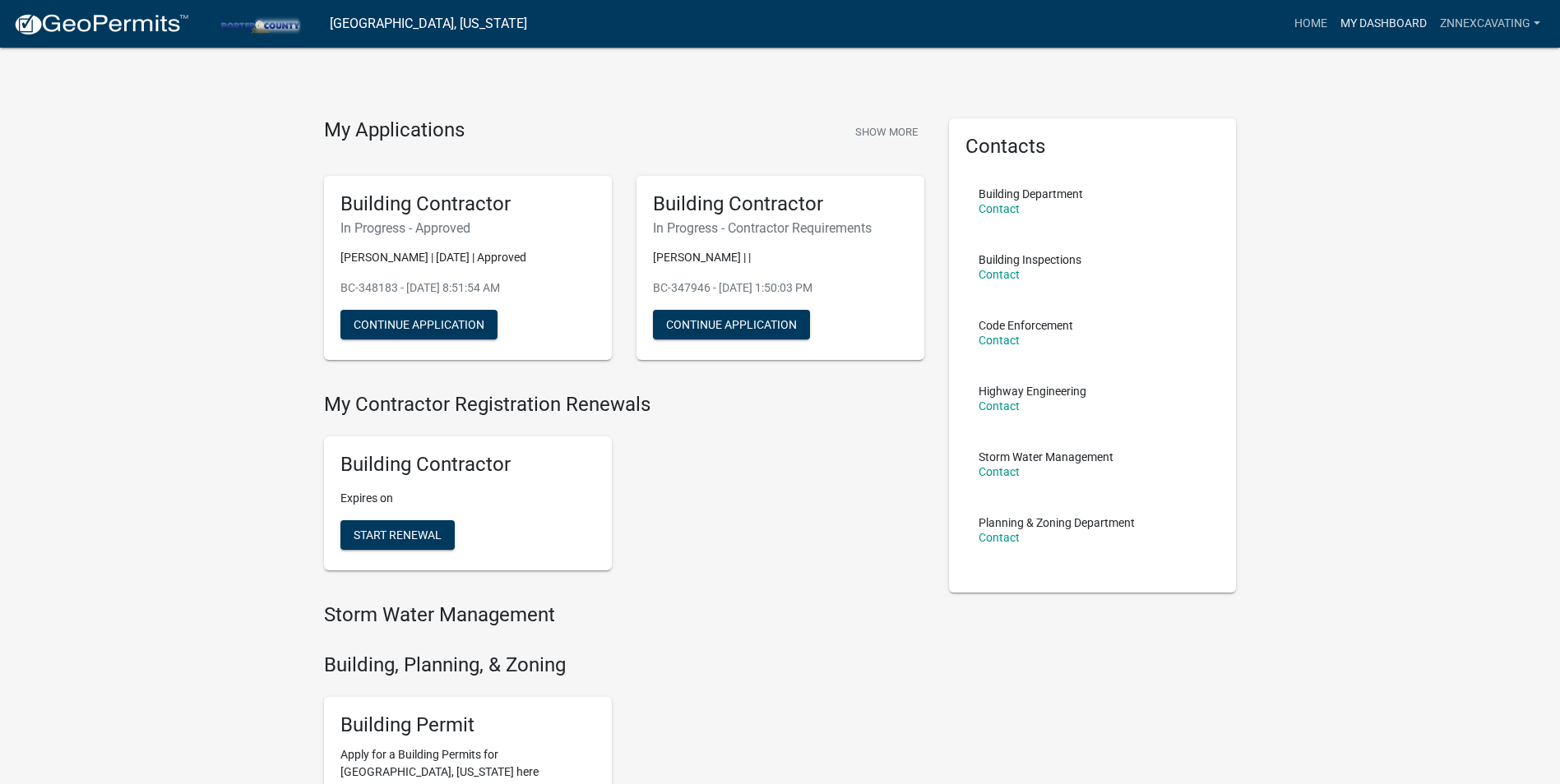
click at [1366, 18] on link "My Dashboard" at bounding box center [1383, 24] width 100 height 31
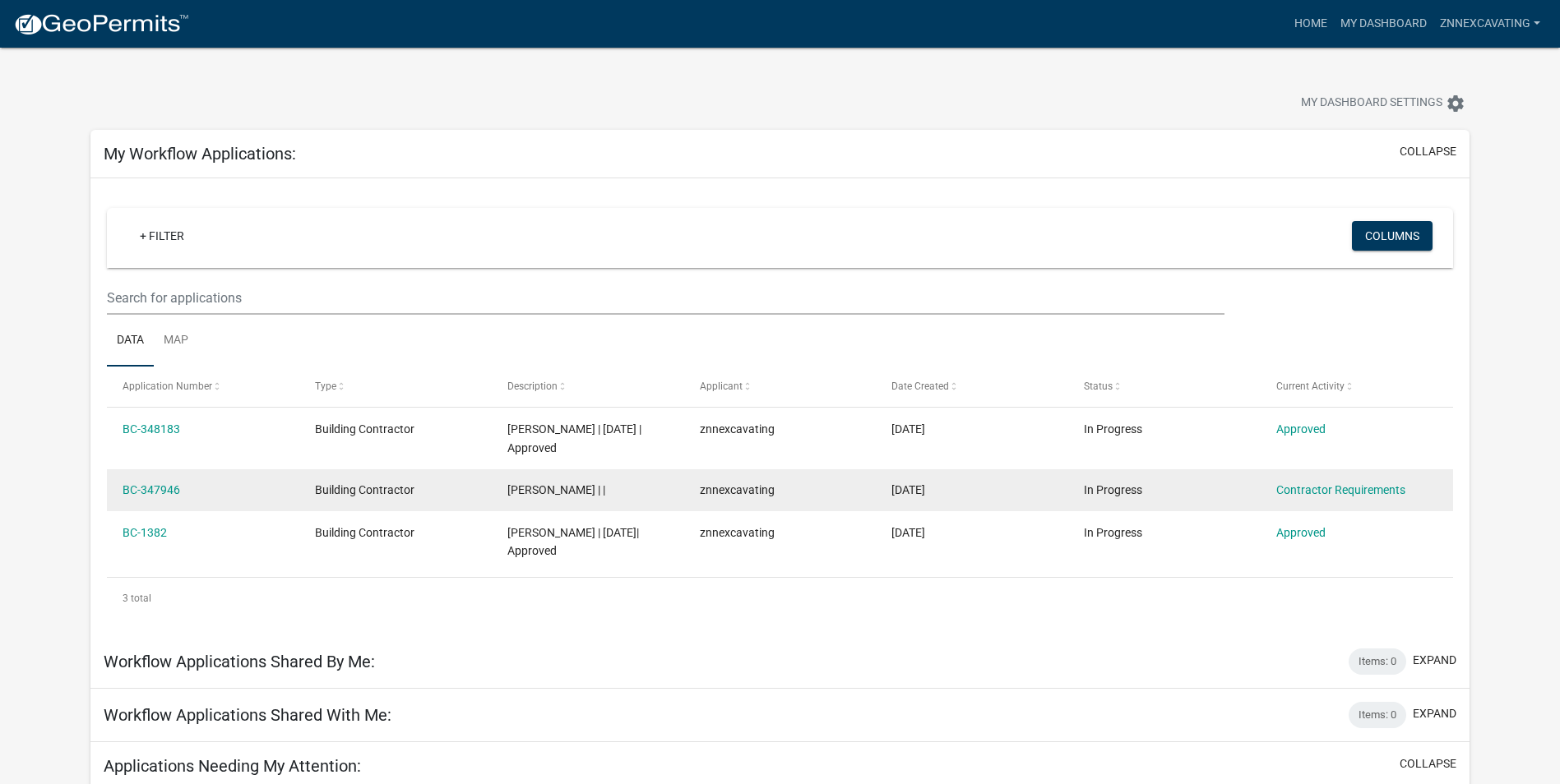
drag, startPoint x: 154, startPoint y: 485, endPoint x: 1054, endPoint y: 495, distance: 900.1
click at [1054, 495] on datatable-body-cell "12/12/2024" at bounding box center [972, 491] width 192 height 43
